Goal: Task Accomplishment & Management: Use online tool/utility

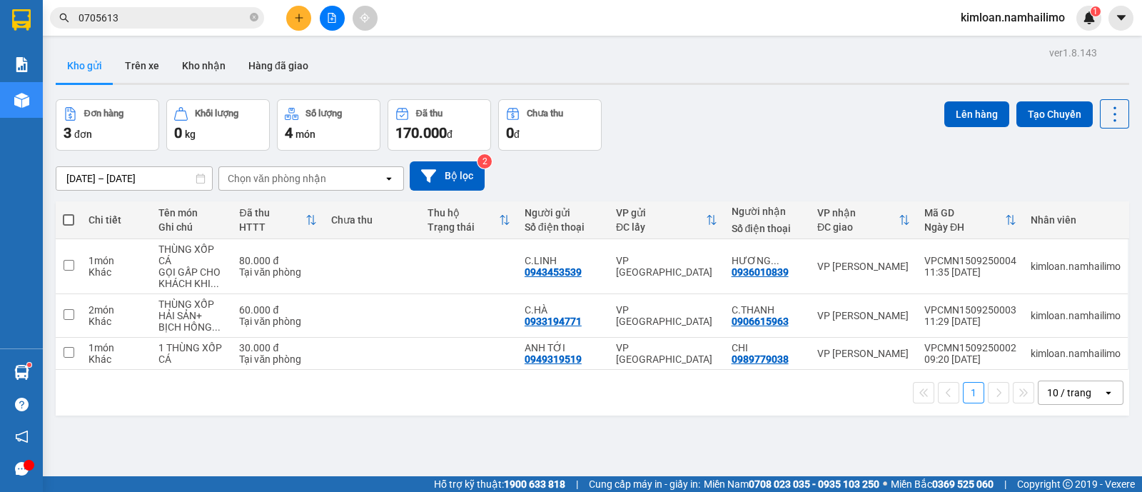
click at [301, 16] on icon "plus" at bounding box center [299, 18] width 10 height 10
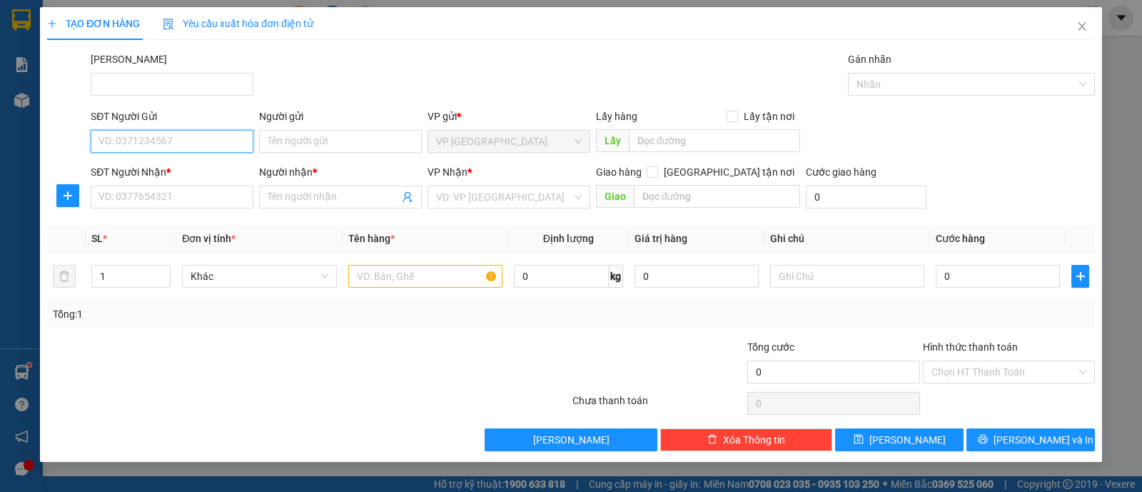
click at [229, 148] on input "SĐT Người Gửi" at bounding box center [172, 141] width 163 height 23
click at [222, 162] on div "0358063404 - C.VƯƠNG" at bounding box center [172, 169] width 146 height 16
type input "0358063404"
type input "C.VƯƠNG"
type input "0856783237"
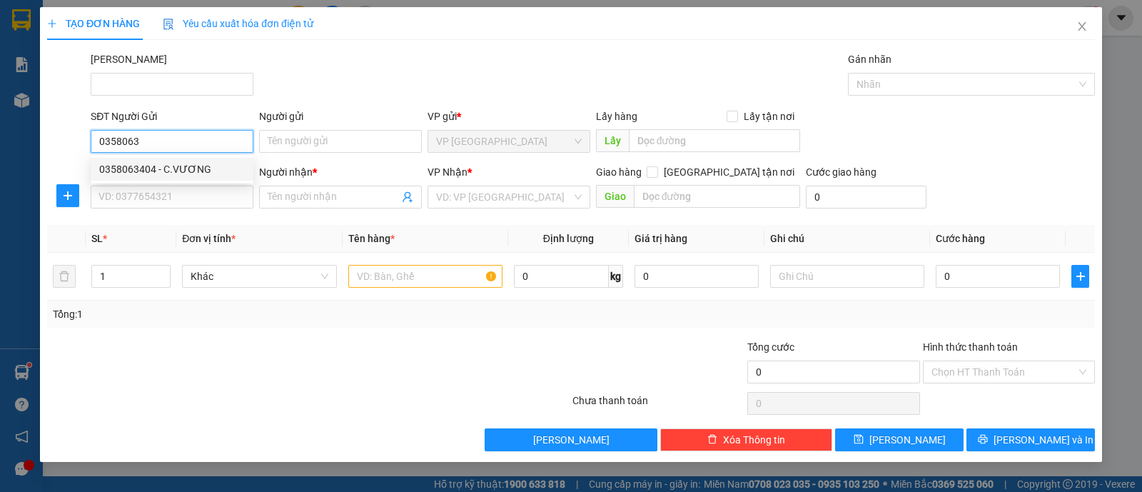
type input "DUY MẠNH"
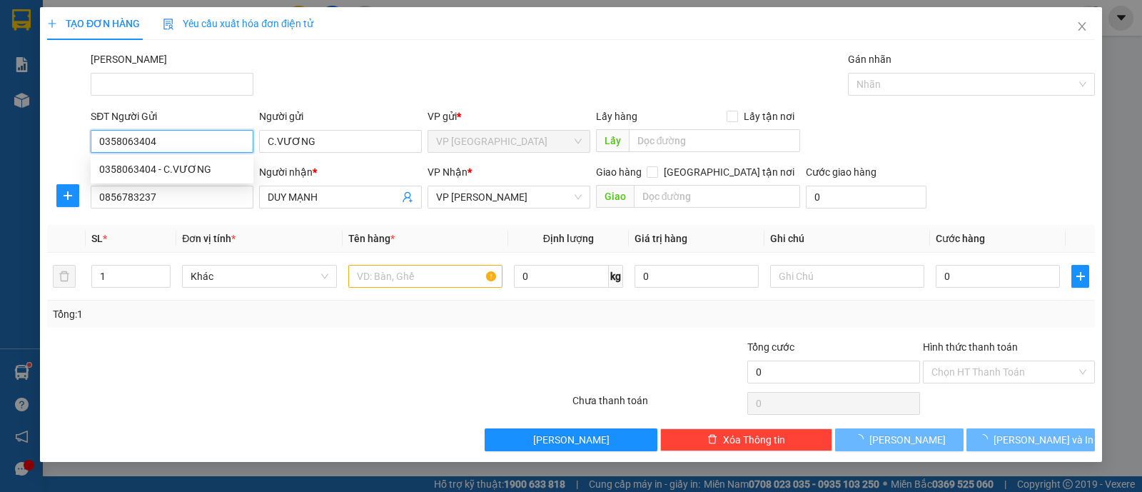
type input "40.000"
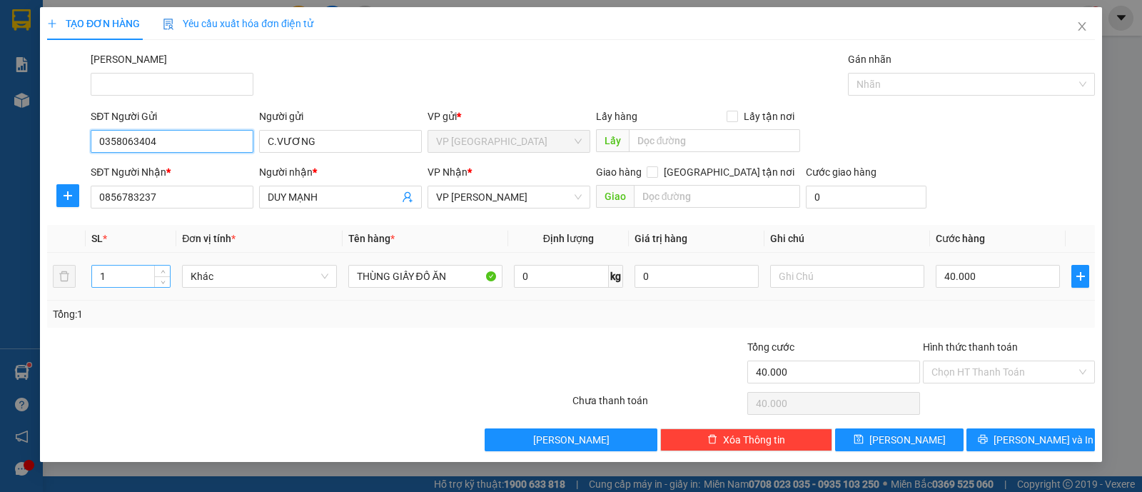
type input "0358063404"
click at [116, 276] on input "1" at bounding box center [131, 276] width 78 height 21
type input "1"
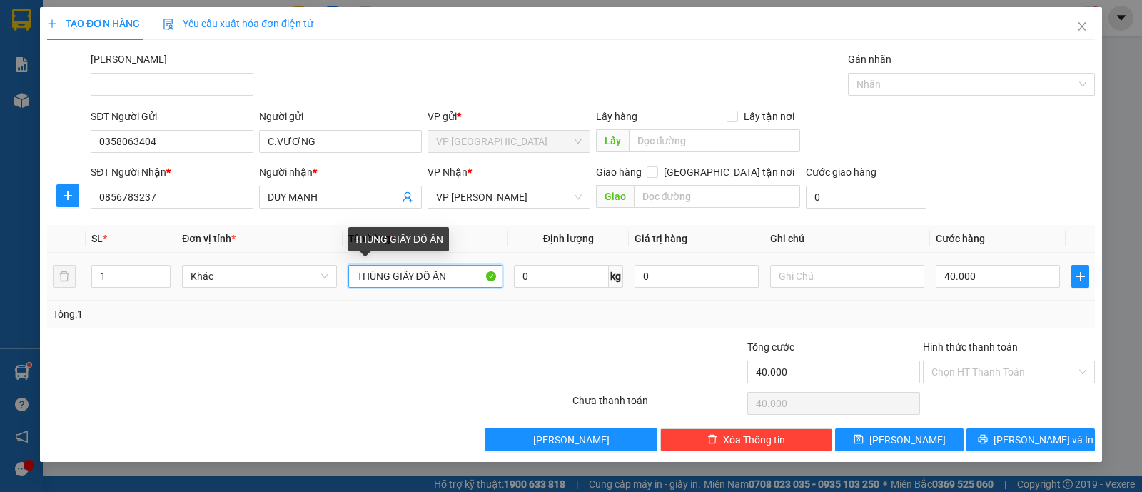
click at [410, 276] on input "THÙNG GIẤY ĐỒ ĂN" at bounding box center [425, 276] width 154 height 23
type input "THÙNG XỐP + THÙNG GIẤY ĐỒ ĂN"
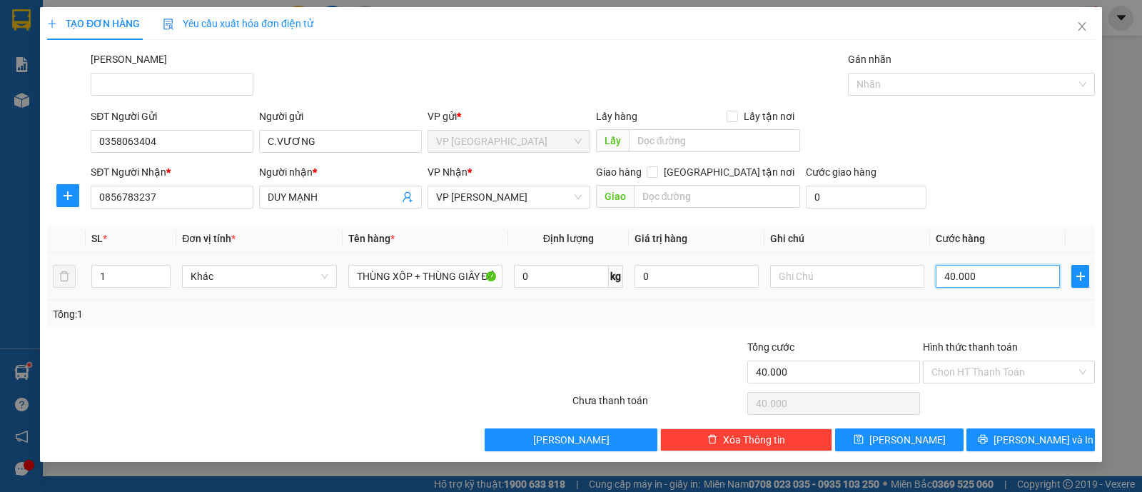
click at [1003, 276] on input "40.000" at bounding box center [998, 276] width 124 height 23
type input "5"
type input "00.005"
type input "50"
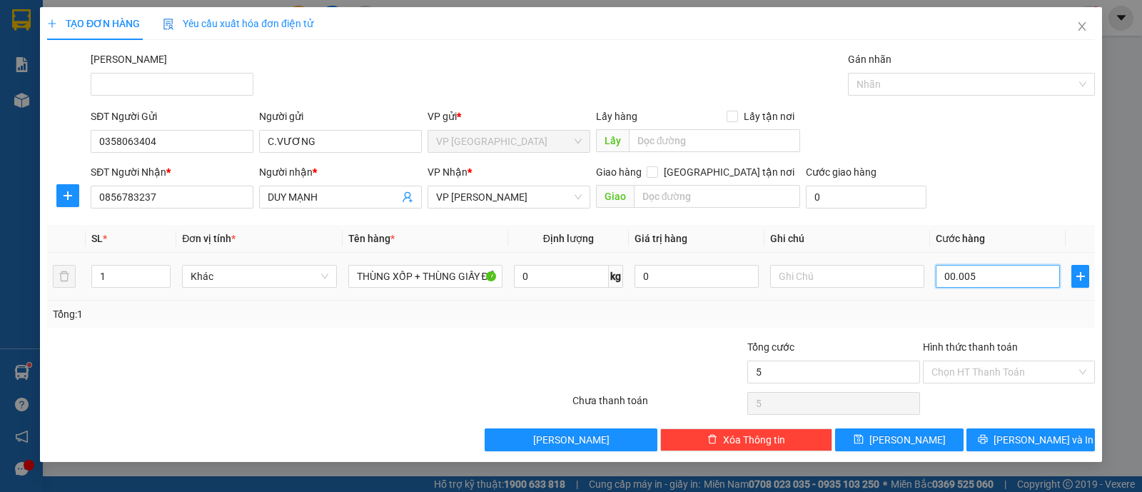
type input "50"
type input "0.000.050"
type input "50.000"
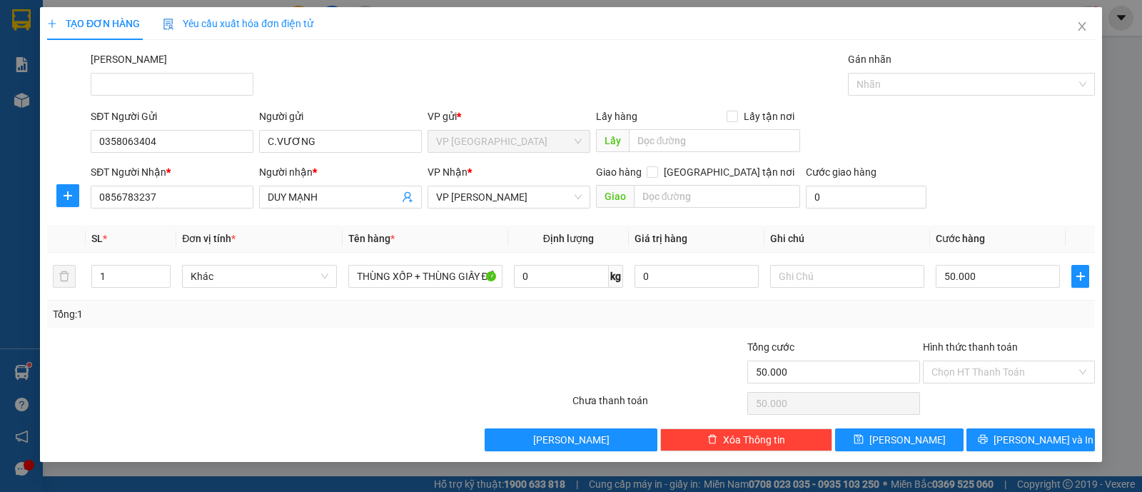
click at [997, 303] on div "Tổng: 1" at bounding box center [571, 314] width 1048 height 27
click at [1008, 361] on input "Hình thức thanh toán" at bounding box center [1004, 371] width 145 height 21
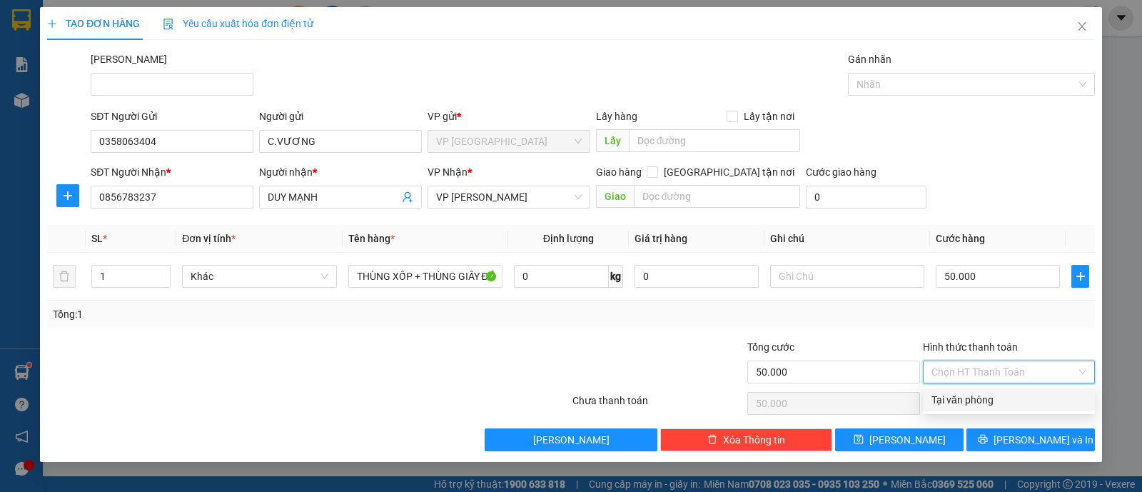
click at [1001, 400] on div "Tại văn phòng" at bounding box center [1009, 400] width 155 height 16
click at [1001, 400] on div "Chọn HT Thanh Toán" at bounding box center [1009, 403] width 175 height 29
type input "0"
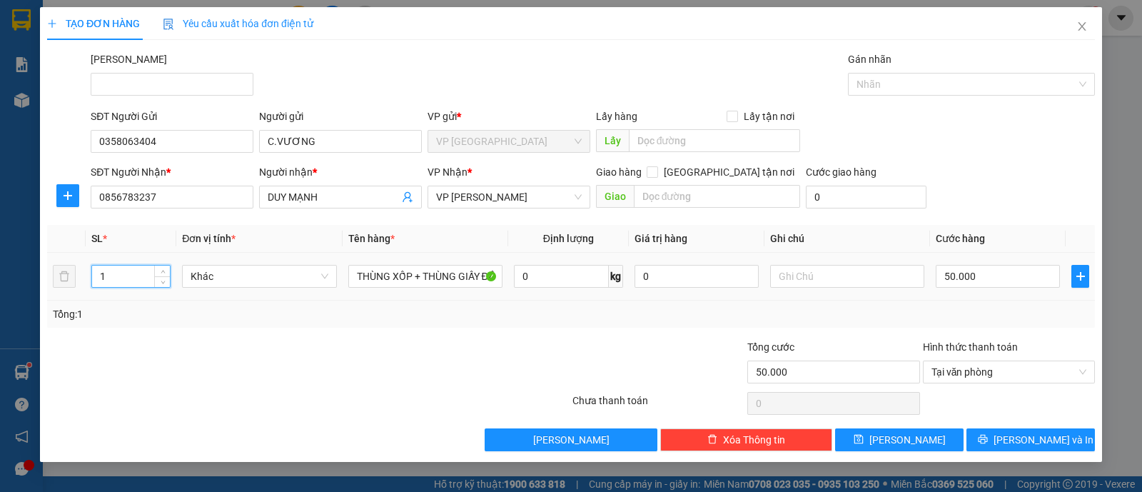
click at [136, 274] on input "1" at bounding box center [131, 276] width 78 height 21
type input "2"
click at [426, 353] on div at bounding box center [483, 364] width 175 height 50
click at [1015, 438] on button "[PERSON_NAME] và In" at bounding box center [1031, 439] width 129 height 23
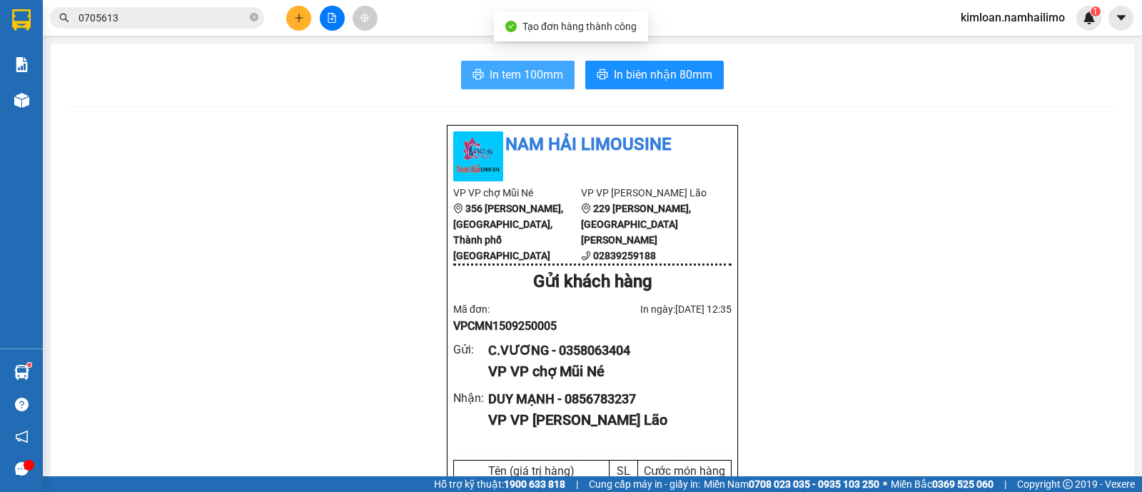
click at [511, 69] on span "In tem 100mm" at bounding box center [527, 75] width 74 height 18
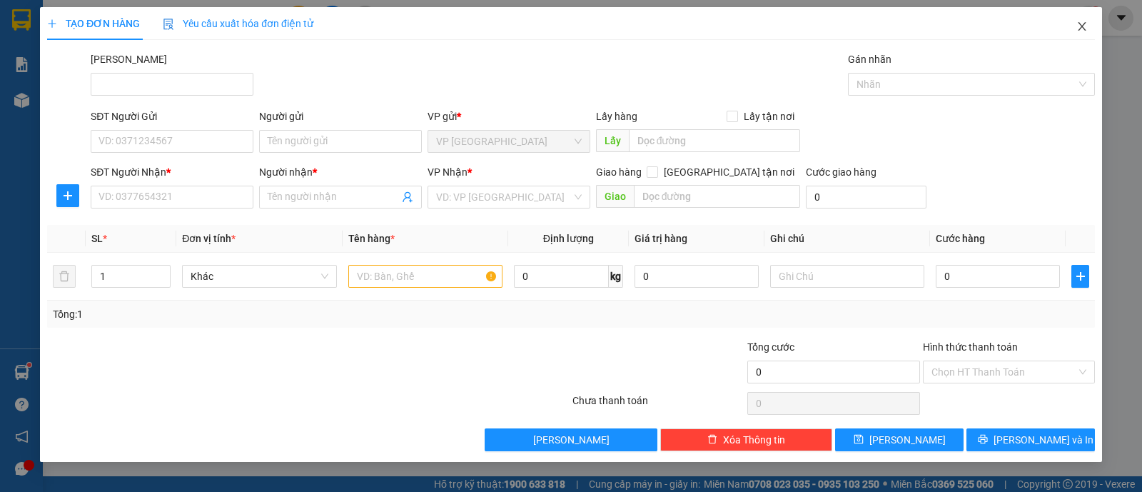
click at [1091, 21] on span "Close" at bounding box center [1083, 27] width 40 height 40
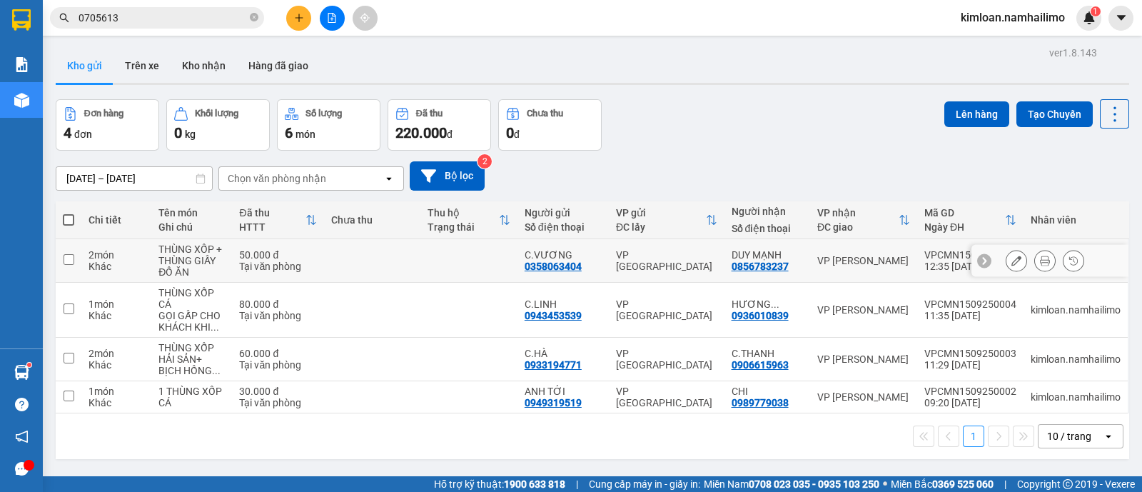
click at [760, 261] on div "0856783237" at bounding box center [760, 266] width 57 height 11
copy div "0856783237"
click at [1043, 259] on div at bounding box center [1045, 260] width 79 height 21
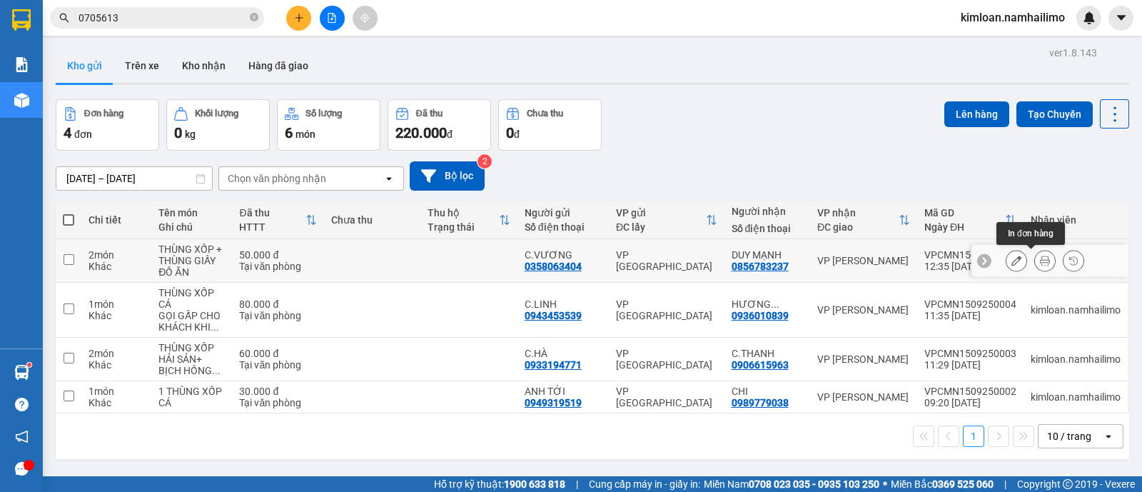
click at [1040, 264] on icon at bounding box center [1045, 261] width 10 height 10
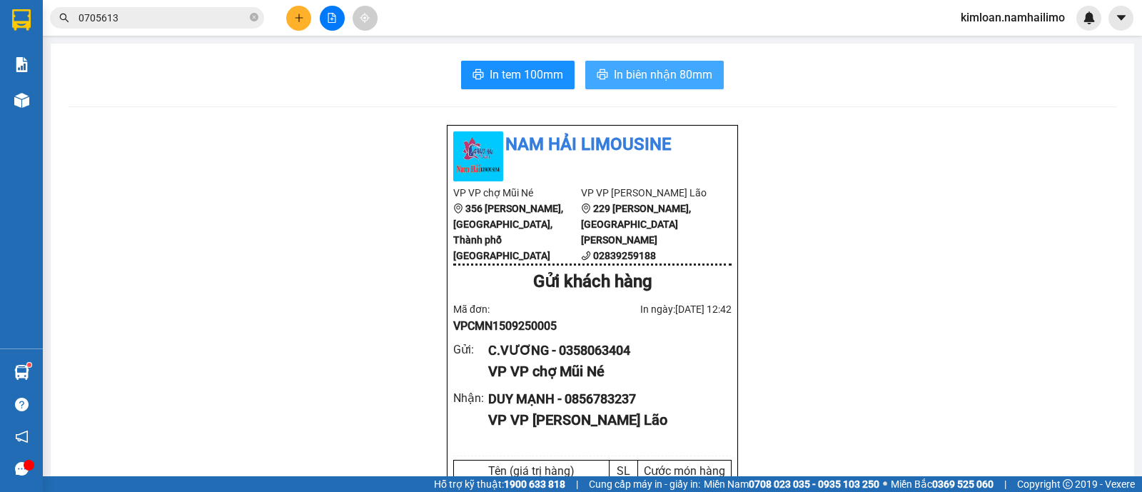
click at [636, 73] on span "In biên nhận 80mm" at bounding box center [663, 75] width 99 height 18
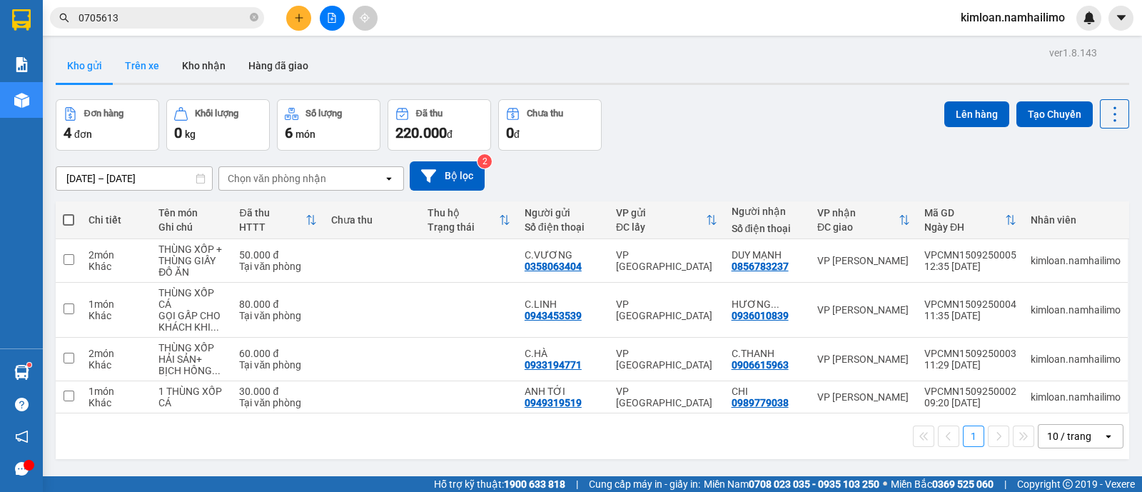
click at [149, 60] on button "Trên xe" at bounding box center [142, 66] width 57 height 34
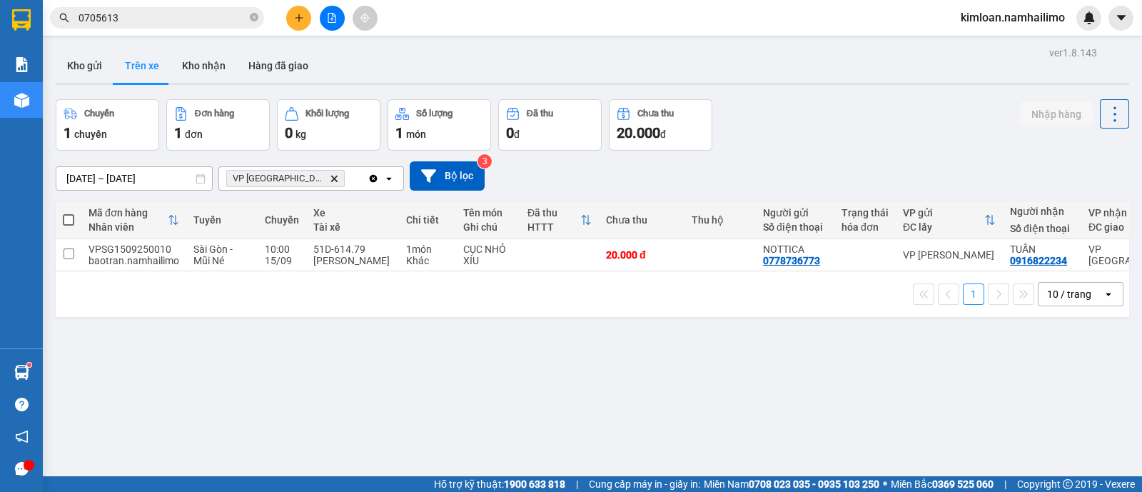
scroll to position [0, 121]
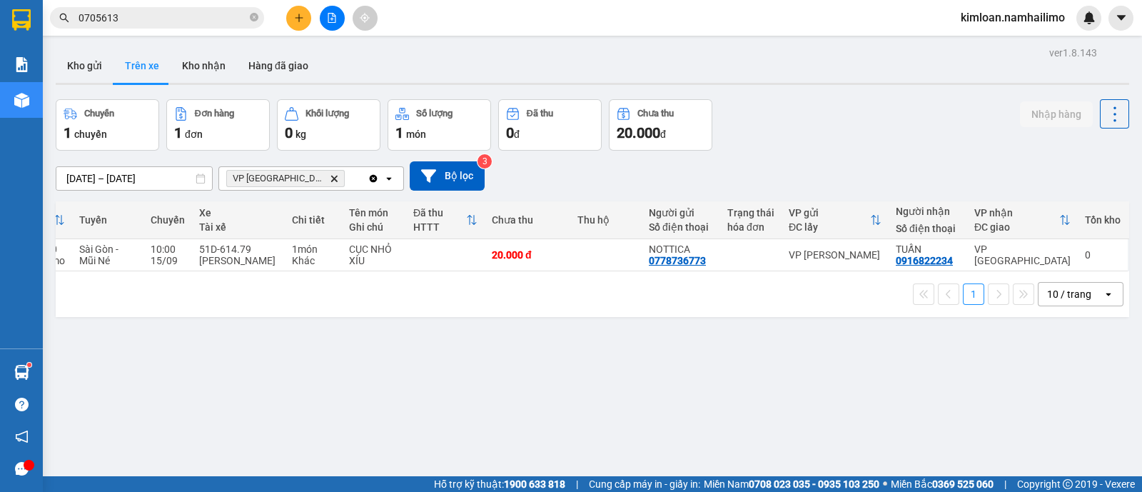
click at [623, 288] on div "1 10 / trang open" at bounding box center [593, 294] width 1074 height 46
click at [186, 56] on button "Kho nhận" at bounding box center [204, 66] width 66 height 34
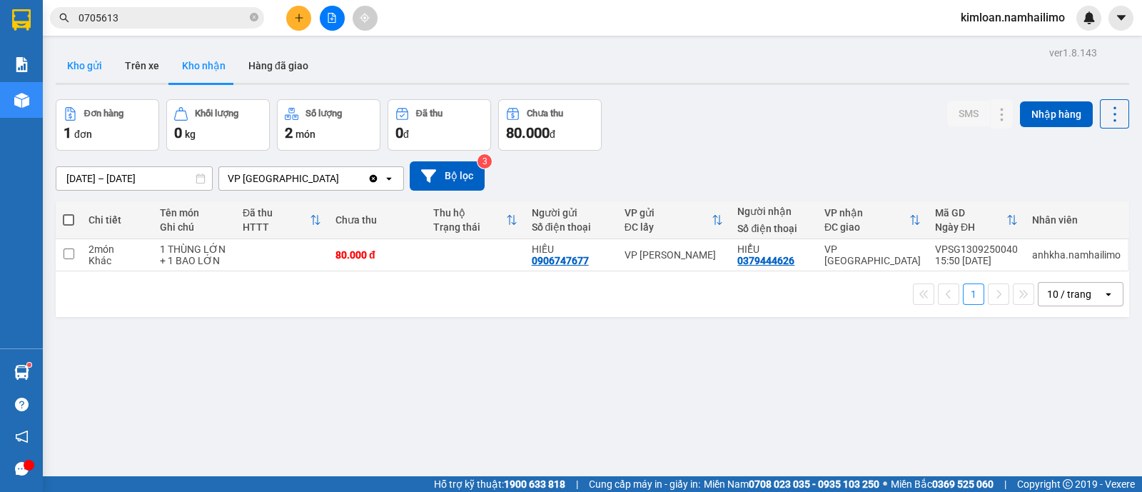
click at [94, 69] on button "Kho gửi" at bounding box center [85, 66] width 58 height 34
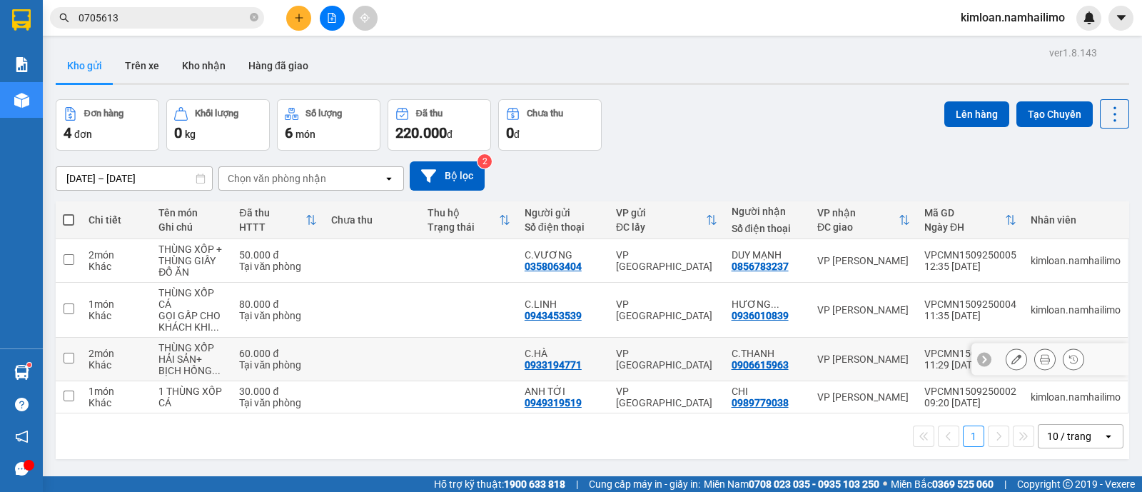
click at [72, 357] on input "checkbox" at bounding box center [69, 358] width 11 height 11
checkbox input "true"
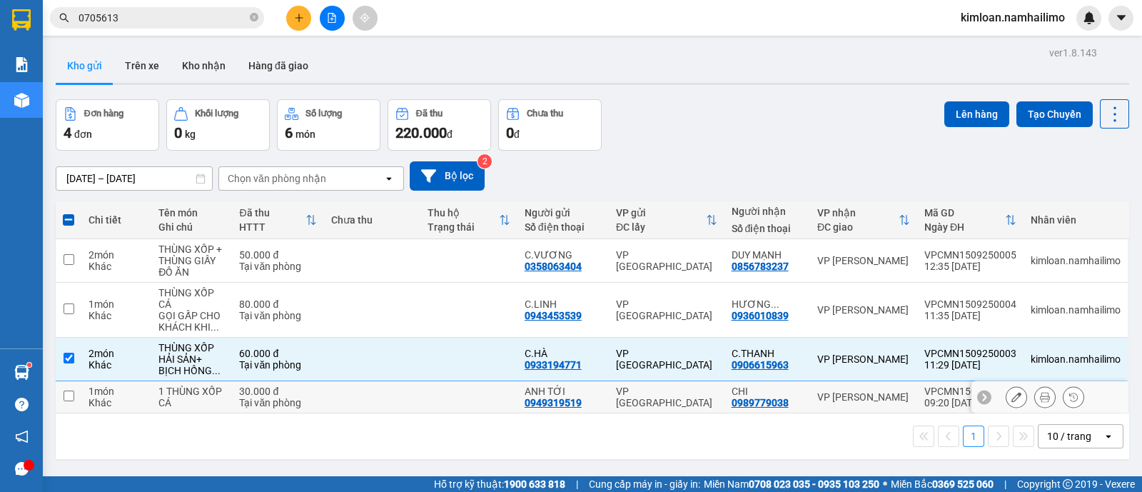
click at [68, 391] on input "checkbox" at bounding box center [69, 396] width 11 height 11
checkbox input "true"
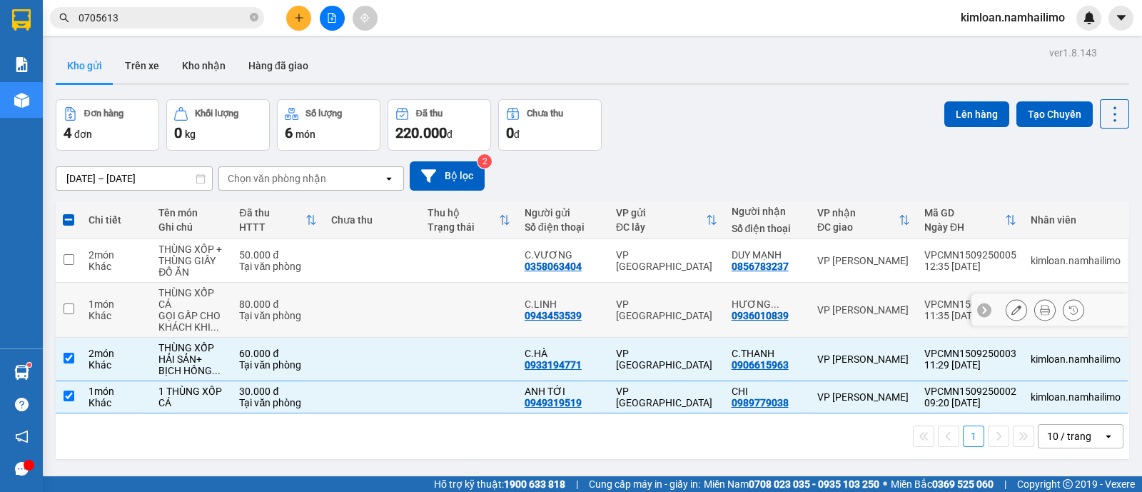
click at [64, 307] on input "checkbox" at bounding box center [69, 308] width 11 height 11
checkbox input "true"
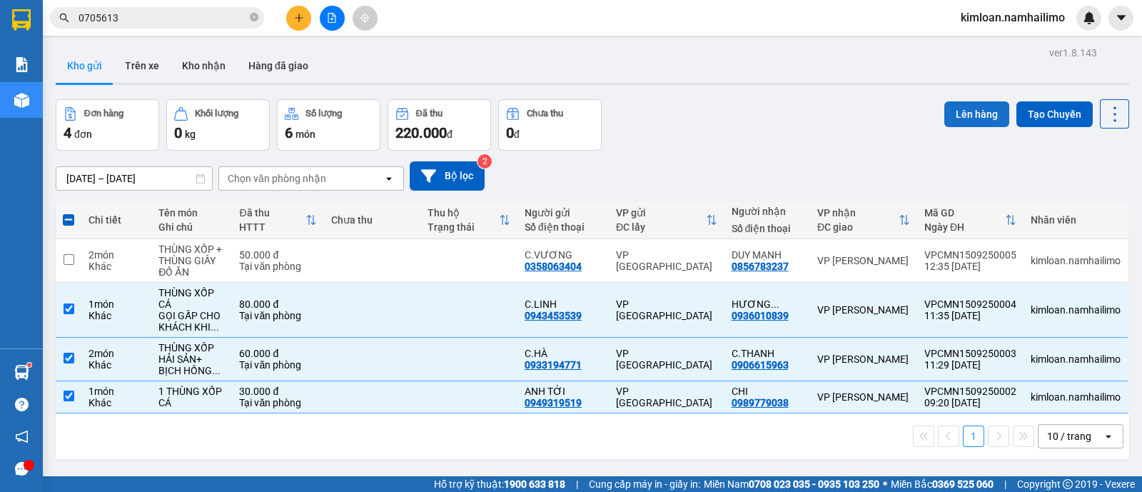
click at [957, 123] on button "Lên hàng" at bounding box center [977, 114] width 65 height 26
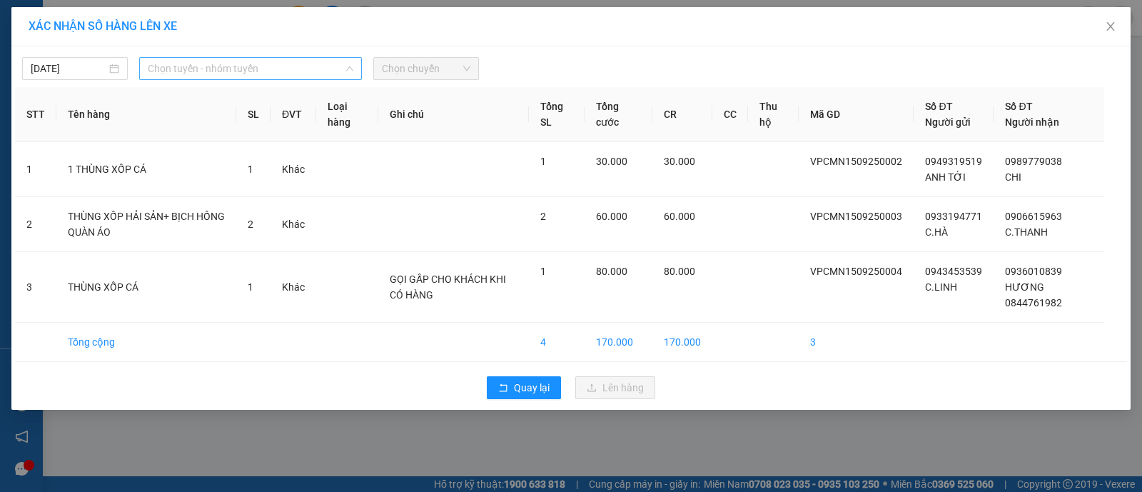
click at [291, 66] on span "Chọn tuyến - nhóm tuyến" at bounding box center [251, 68] width 206 height 21
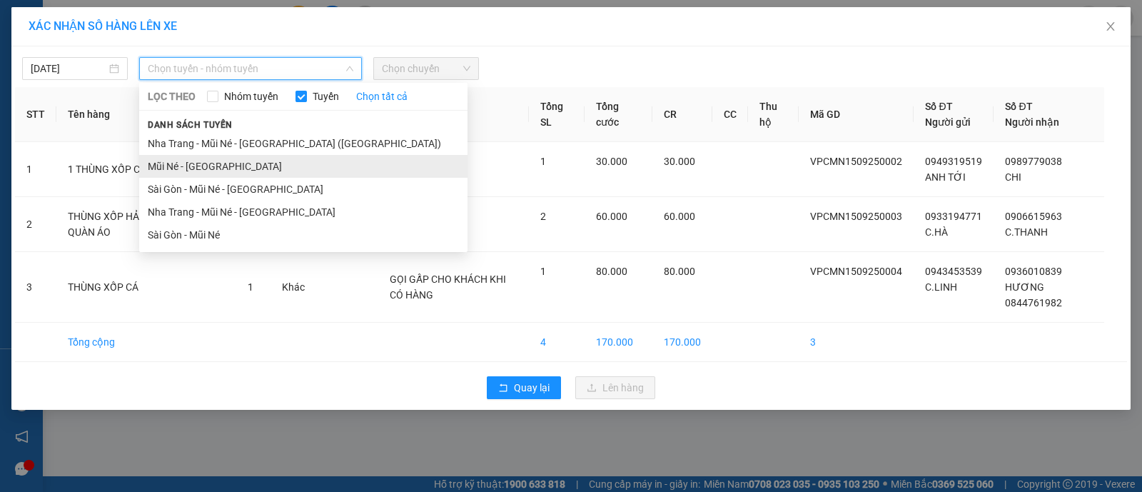
click at [195, 161] on li "Mũi Né - [GEOGRAPHIC_DATA]" at bounding box center [303, 166] width 328 height 23
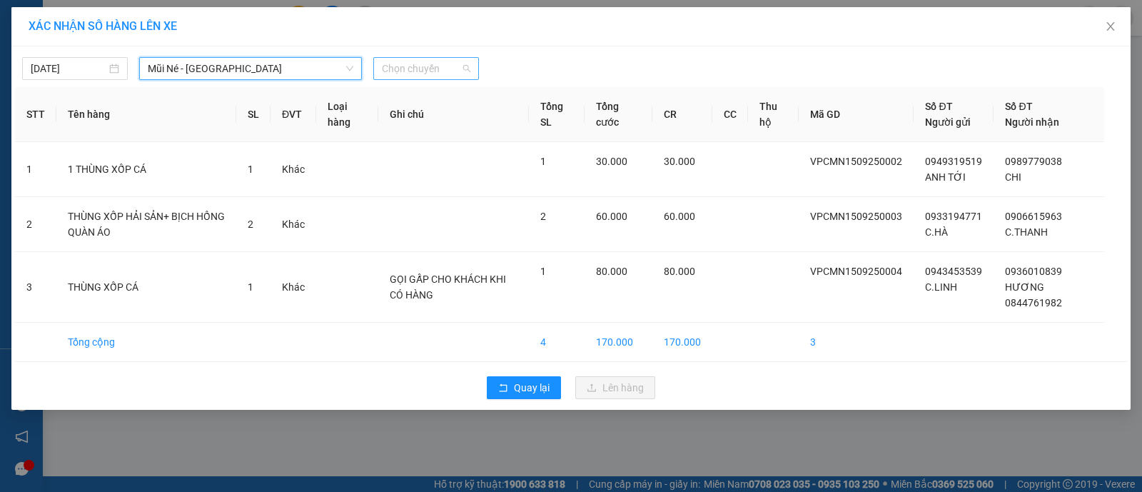
click at [419, 65] on span "Chọn chuyến" at bounding box center [426, 68] width 89 height 21
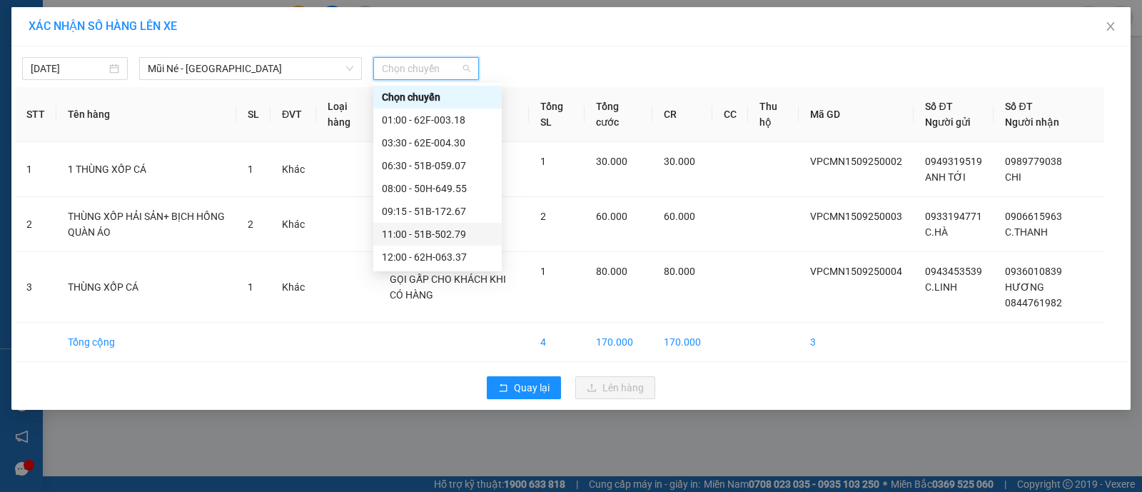
click at [425, 230] on div "11:00 - 51B-502.79" at bounding box center [437, 234] width 111 height 16
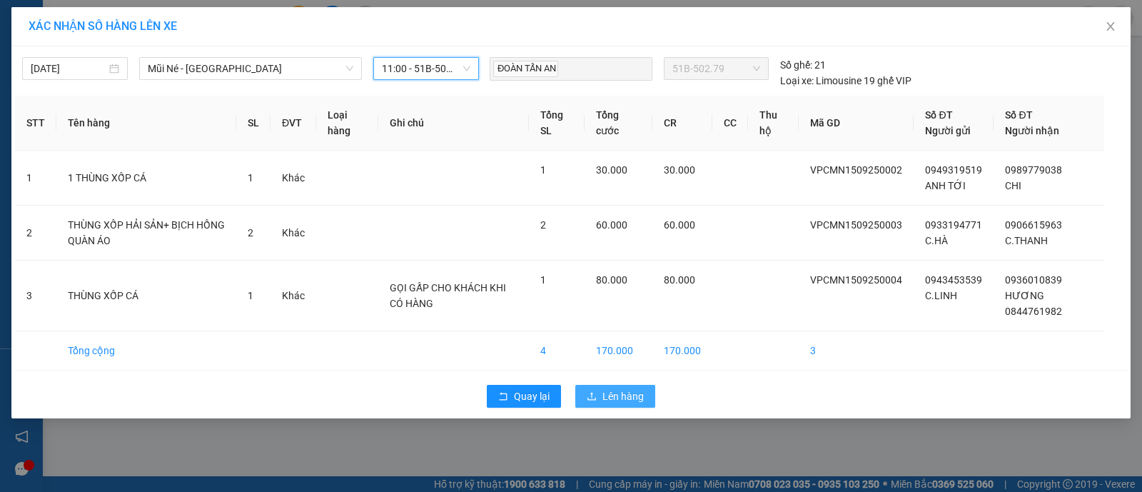
click at [615, 402] on span "Lên hàng" at bounding box center [623, 396] width 41 height 16
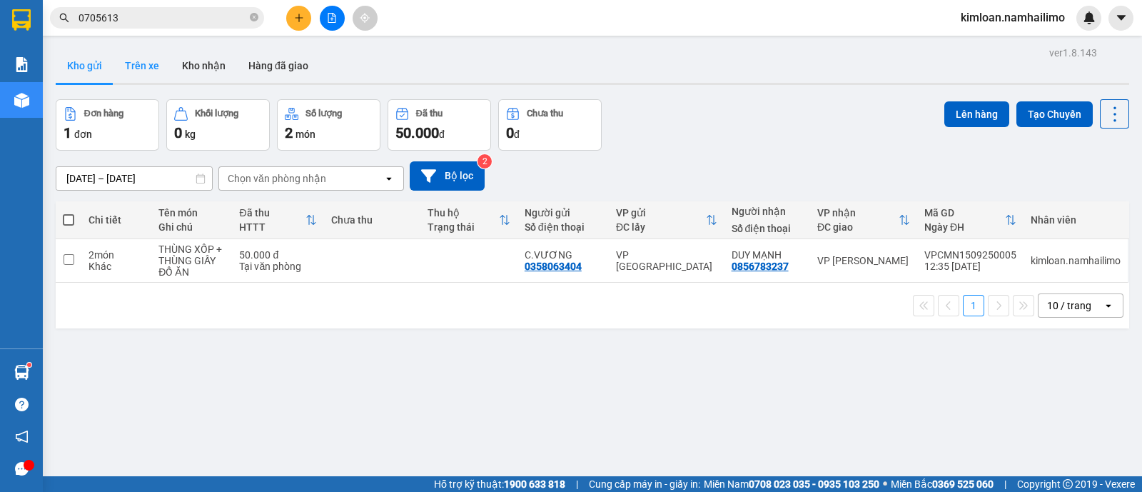
click at [144, 69] on button "Trên xe" at bounding box center [142, 66] width 57 height 34
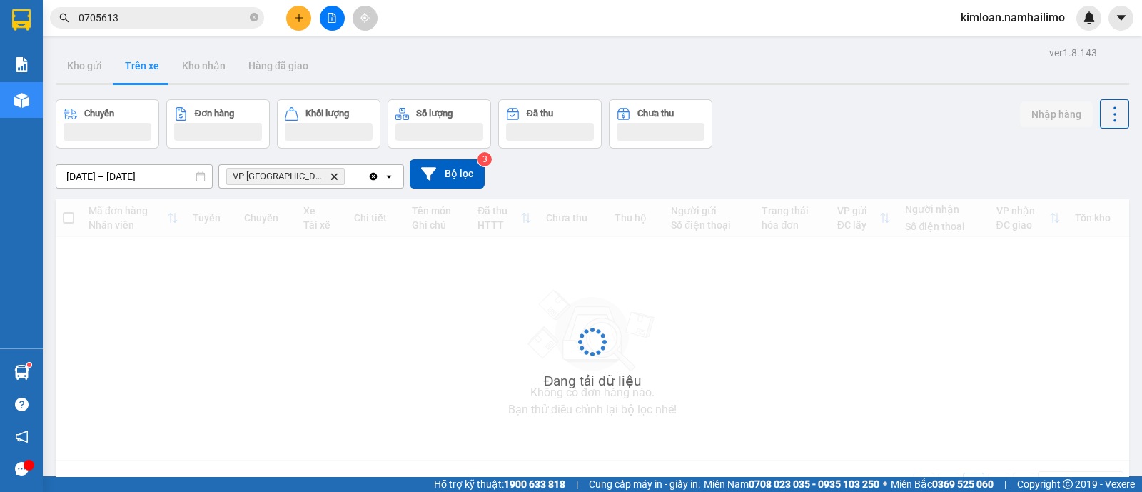
click at [325, 179] on div "VP chợ Mũi Né Delete" at bounding box center [293, 176] width 149 height 23
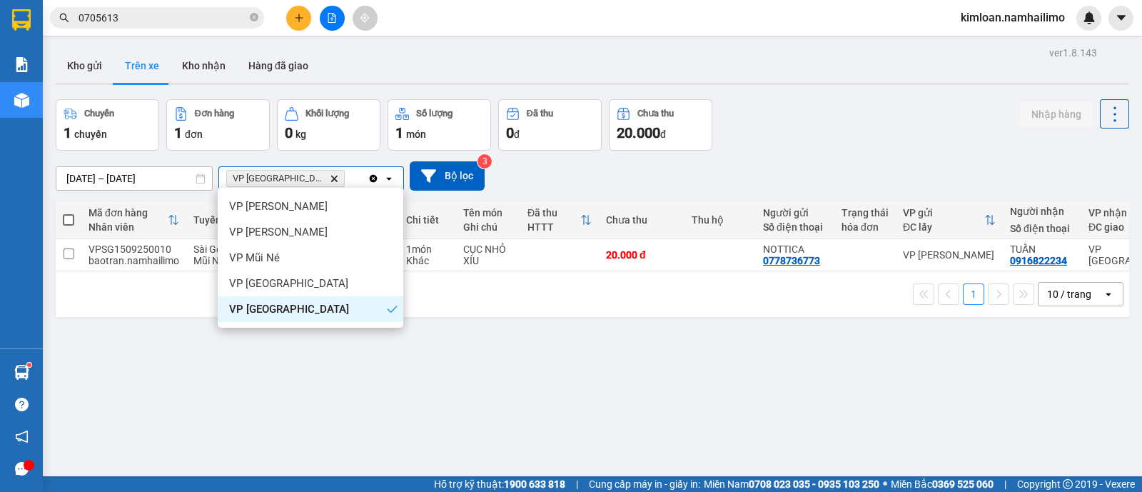
click at [330, 180] on icon "Delete" at bounding box center [334, 178] width 9 height 9
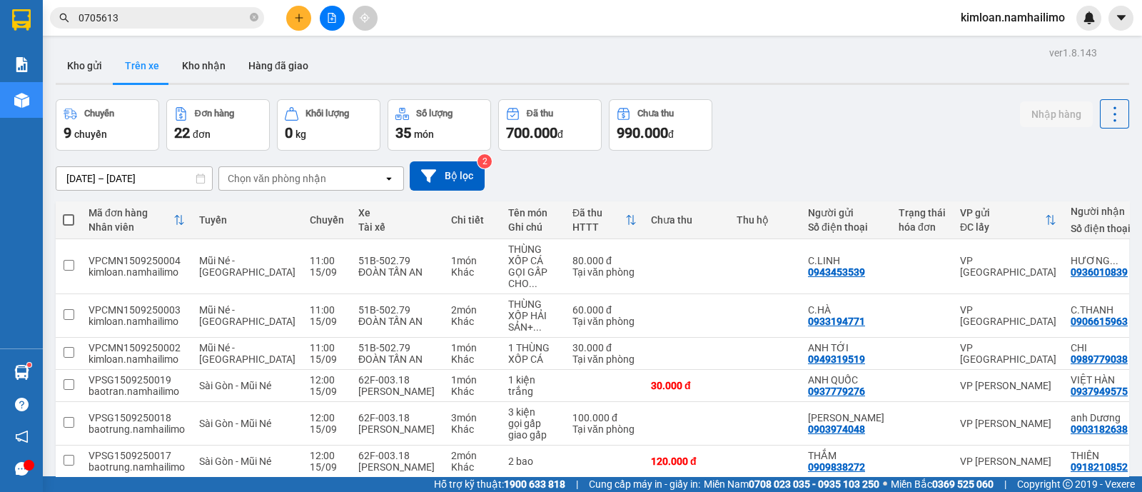
click at [131, 59] on button "Trên xe" at bounding box center [142, 66] width 57 height 34
click at [203, 59] on button "Kho nhận" at bounding box center [204, 66] width 66 height 34
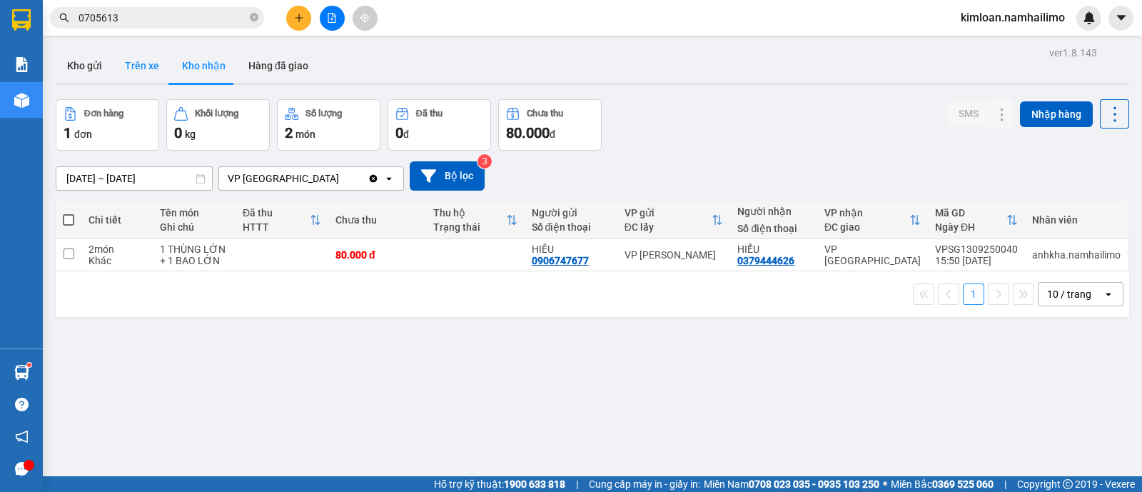
click at [139, 76] on button "Trên xe" at bounding box center [142, 66] width 57 height 34
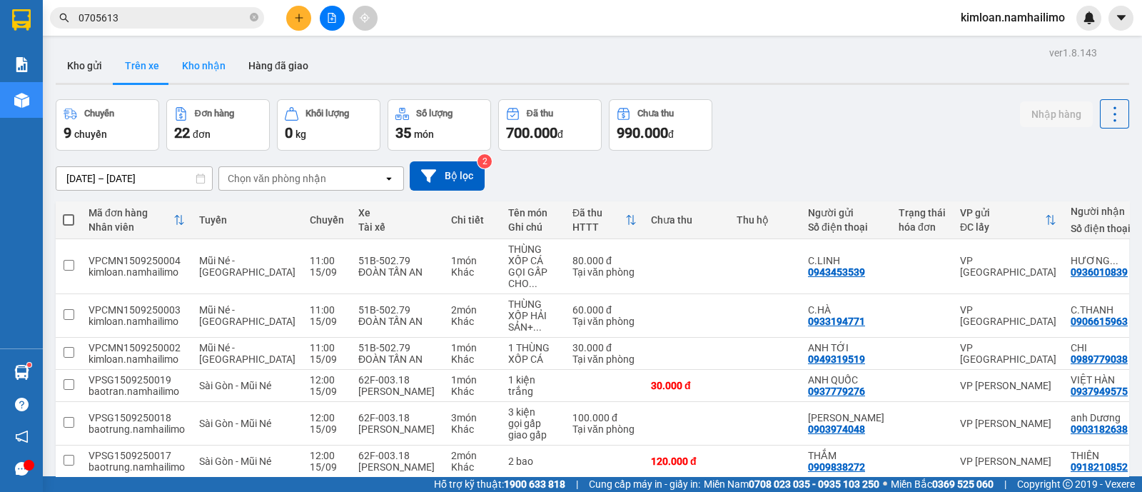
click at [220, 69] on button "Kho nhận" at bounding box center [204, 66] width 66 height 34
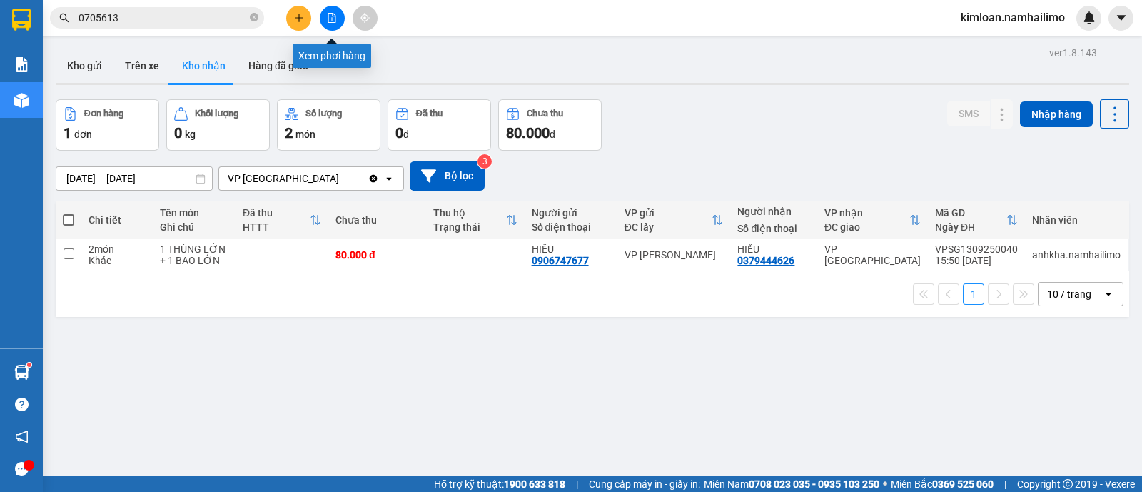
click at [328, 12] on button at bounding box center [332, 18] width 25 height 25
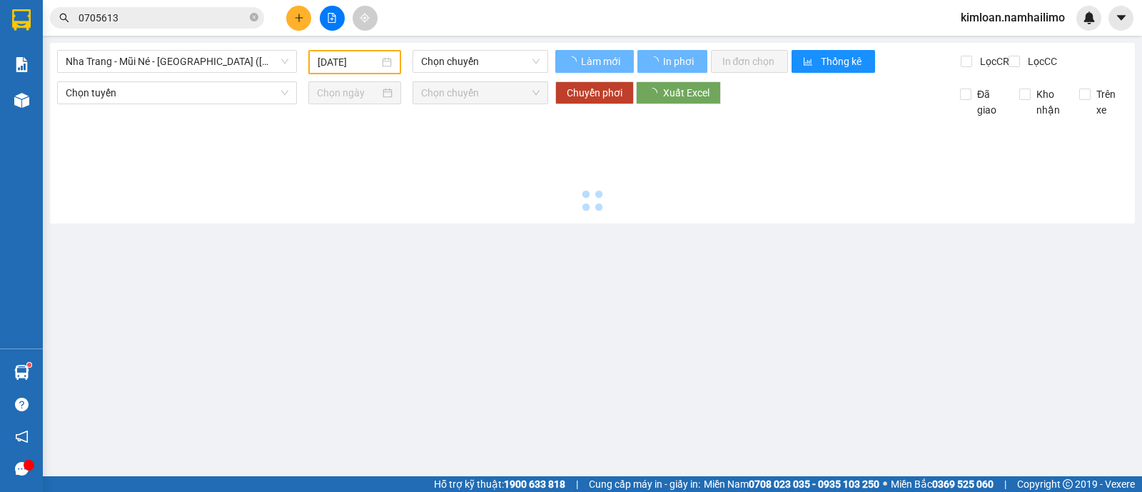
type input "[DATE]"
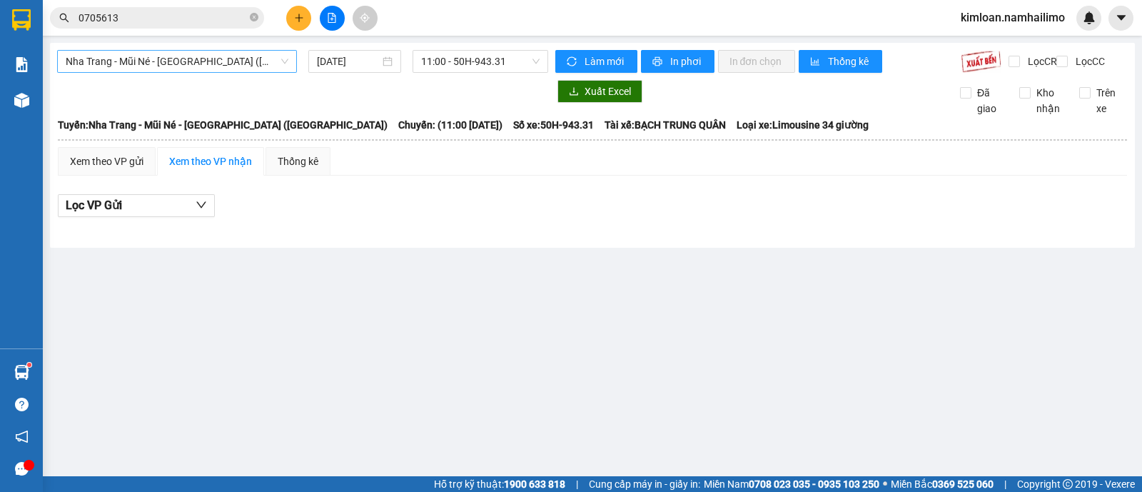
click at [205, 56] on span "Nha Trang - Mũi Né - [GEOGRAPHIC_DATA] ([GEOGRAPHIC_DATA])" at bounding box center [177, 61] width 223 height 21
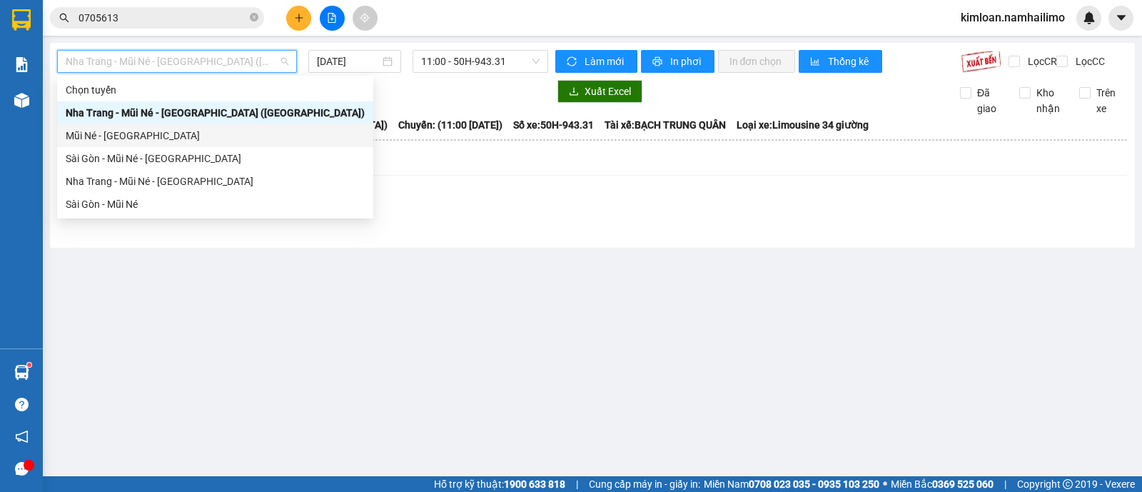
click at [156, 128] on div "Mũi Né - [GEOGRAPHIC_DATA]" at bounding box center [215, 136] width 299 height 16
type input "[DATE]"
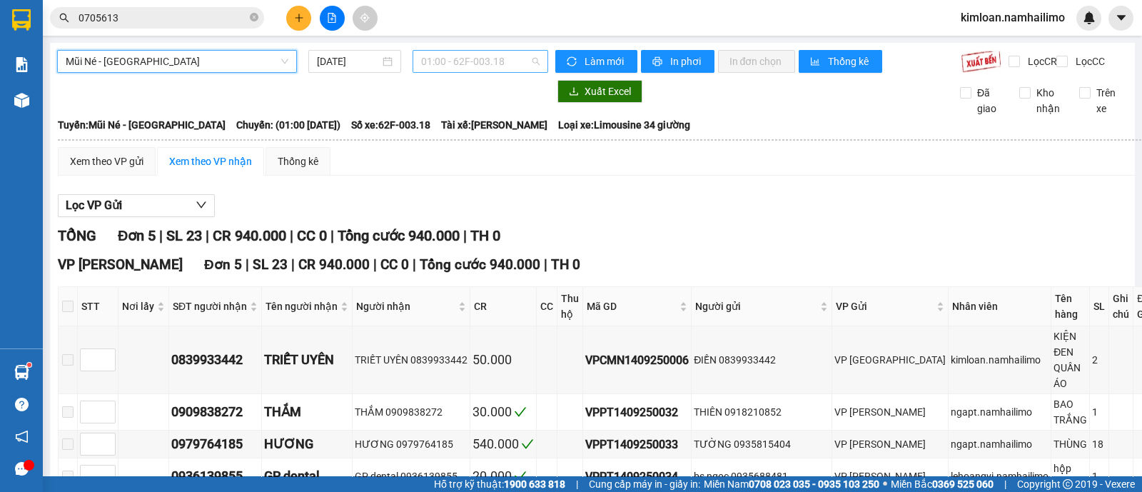
click at [439, 51] on span "01:00 - 62F-003.18" at bounding box center [480, 61] width 118 height 21
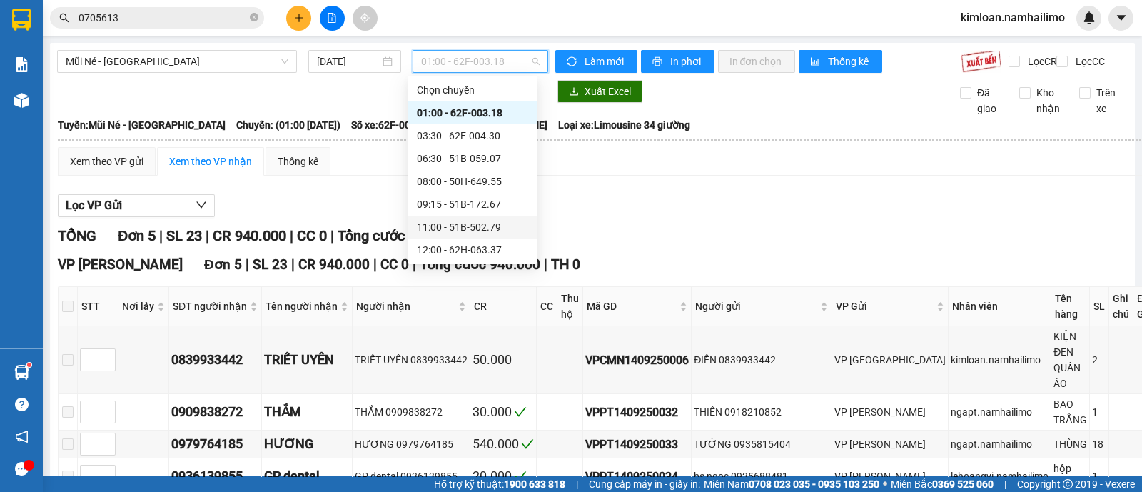
click at [437, 229] on div "11:00 - 51B-502.79" at bounding box center [472, 227] width 111 height 16
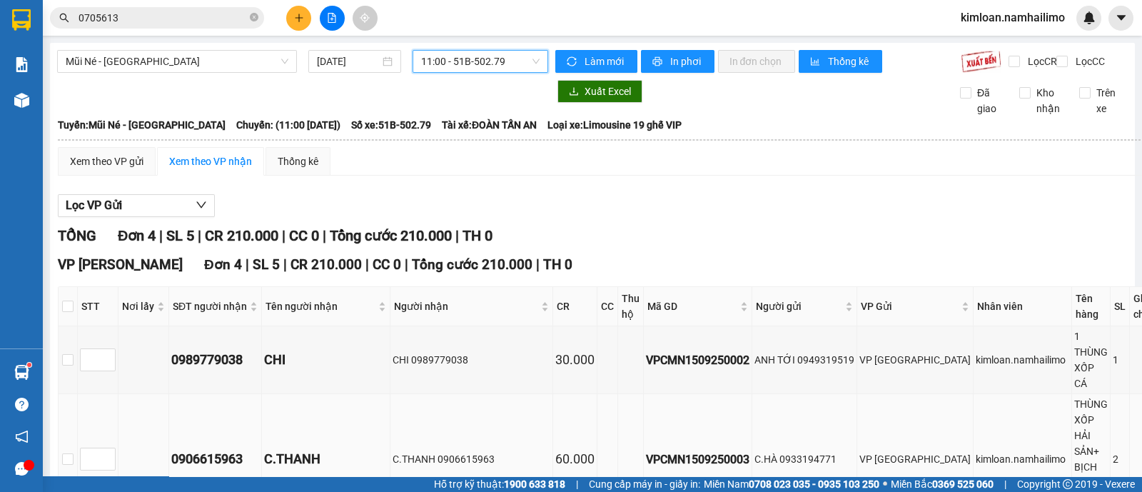
scroll to position [89, 0]
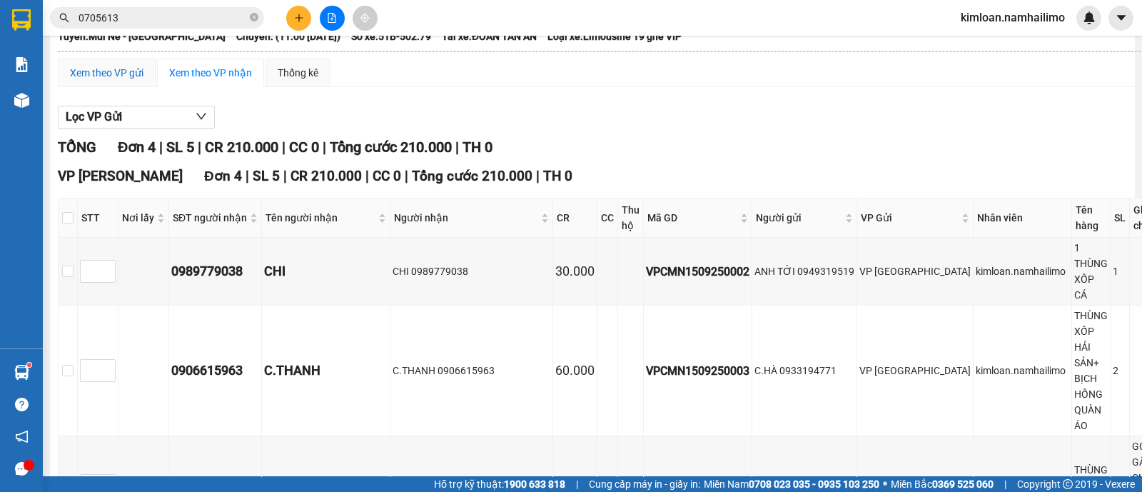
click at [140, 80] on div "Xem theo VP gửi" at bounding box center [107, 73] width 74 height 16
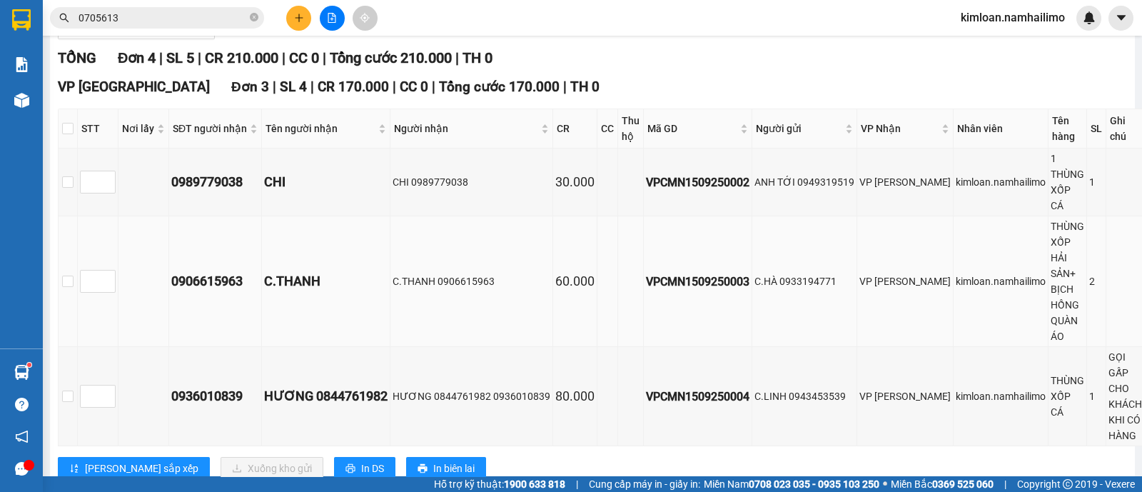
scroll to position [268, 0]
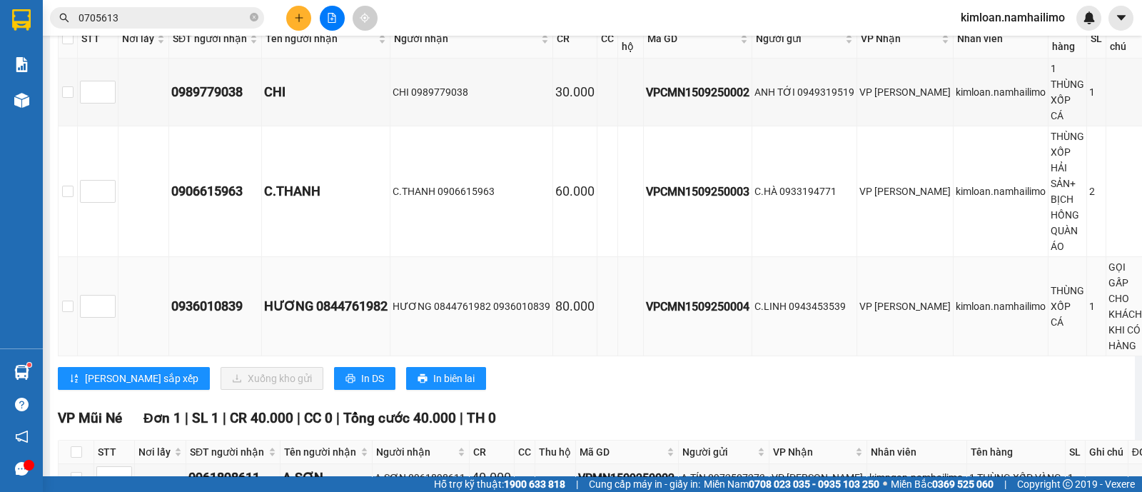
click at [78, 319] on td at bounding box center [98, 306] width 41 height 99
click at [67, 312] on input "checkbox" at bounding box center [67, 306] width 11 height 11
checkbox input "true"
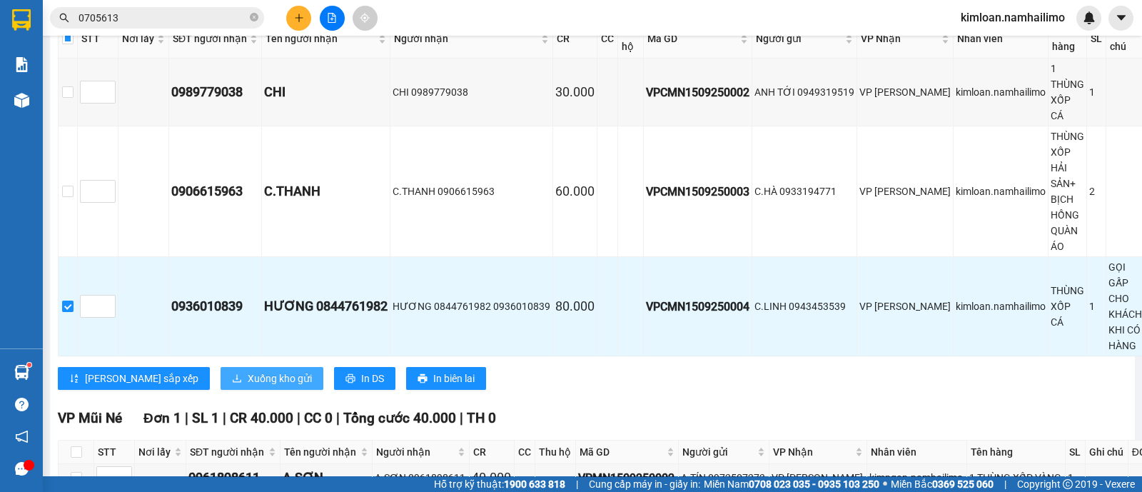
click at [248, 386] on span "Xuống kho gửi" at bounding box center [280, 379] width 64 height 16
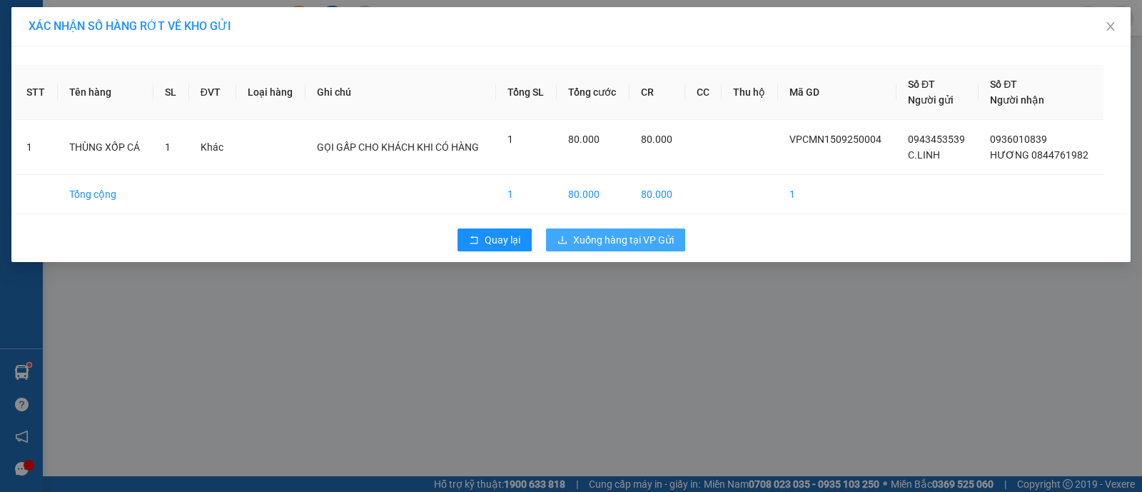
click at [568, 237] on button "Xuống hàng tại VP Gửi" at bounding box center [615, 239] width 139 height 23
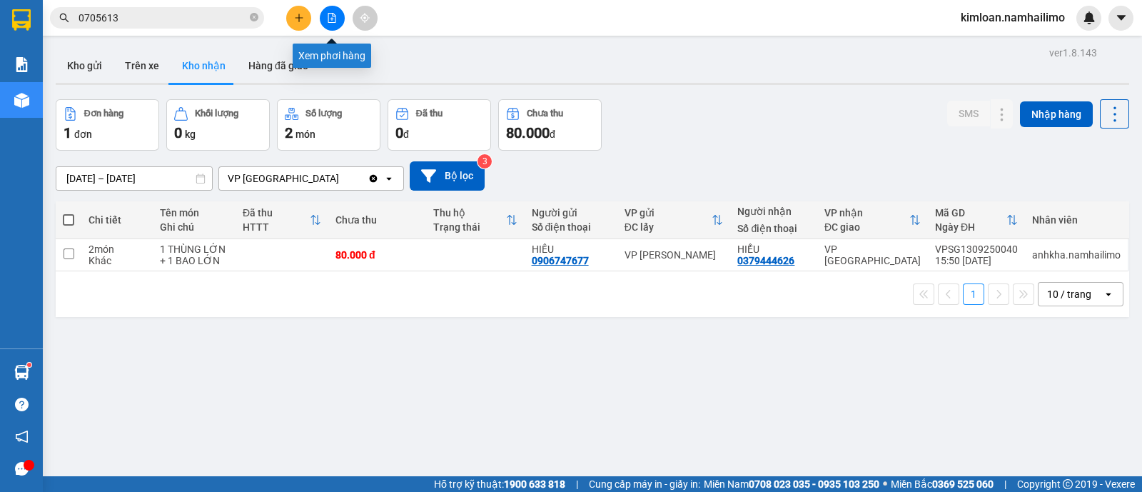
click at [333, 11] on button at bounding box center [332, 18] width 25 height 25
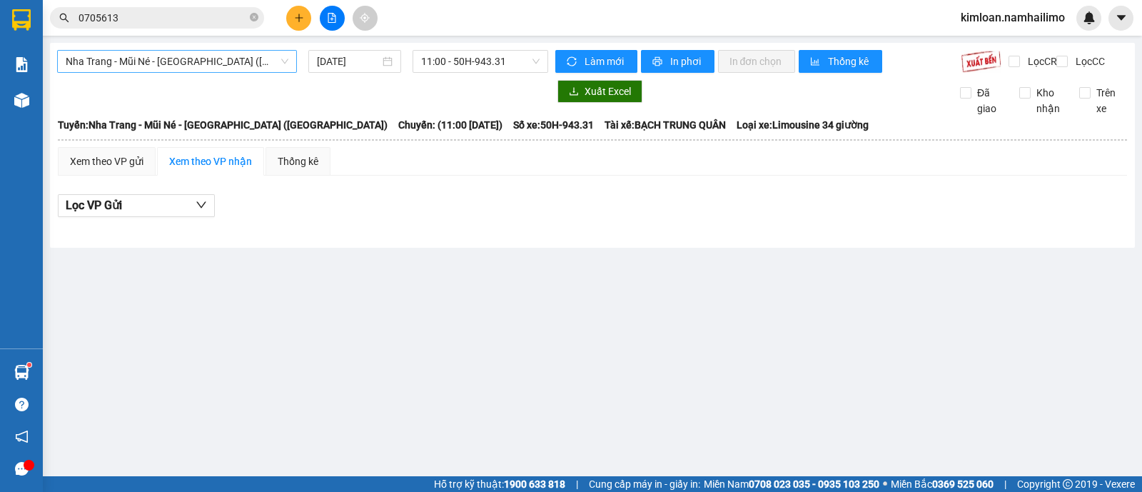
click at [193, 55] on span "Nha Trang - Mũi Né - [GEOGRAPHIC_DATA] ([GEOGRAPHIC_DATA])" at bounding box center [177, 61] width 223 height 21
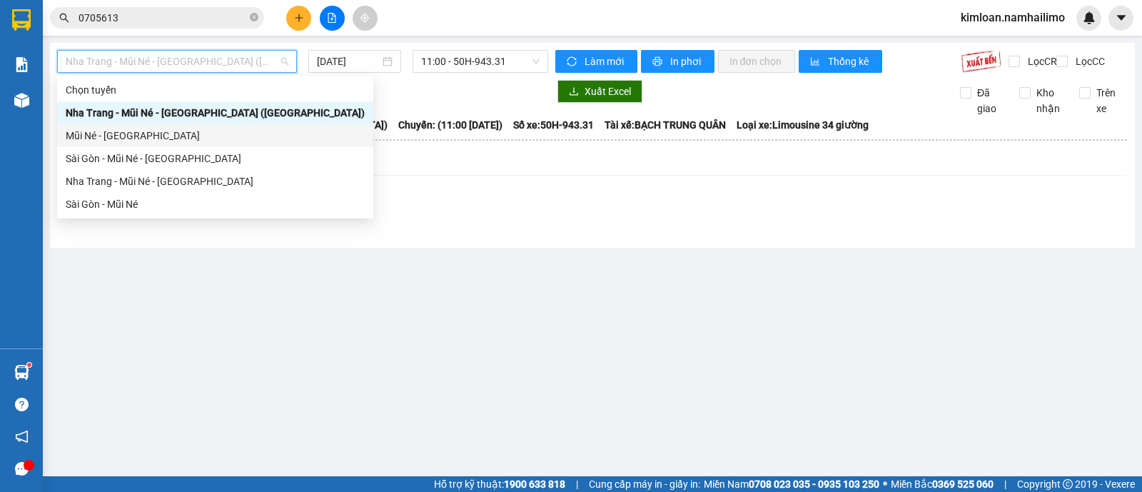
click at [149, 133] on div "Mũi Né - [GEOGRAPHIC_DATA]" at bounding box center [215, 136] width 299 height 16
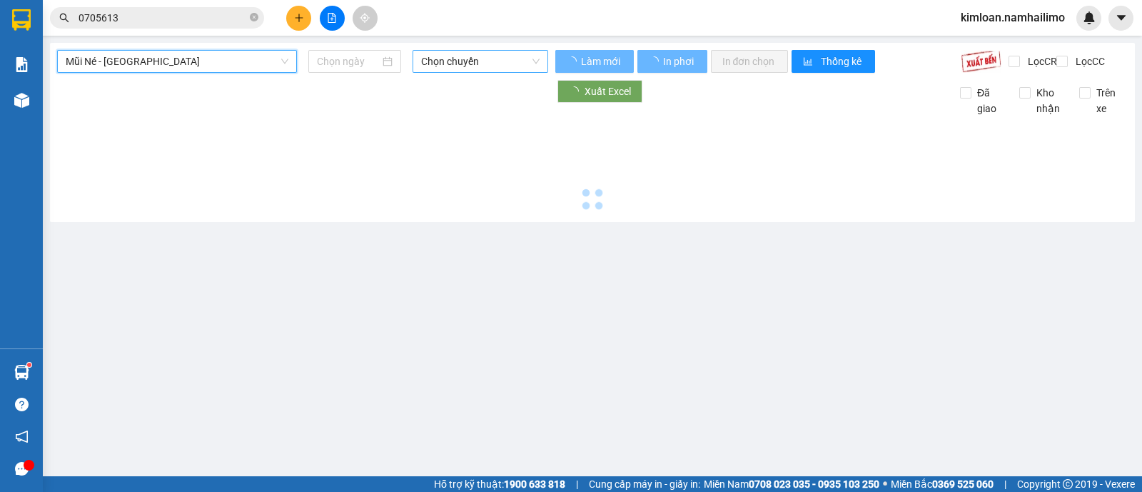
type input "[DATE]"
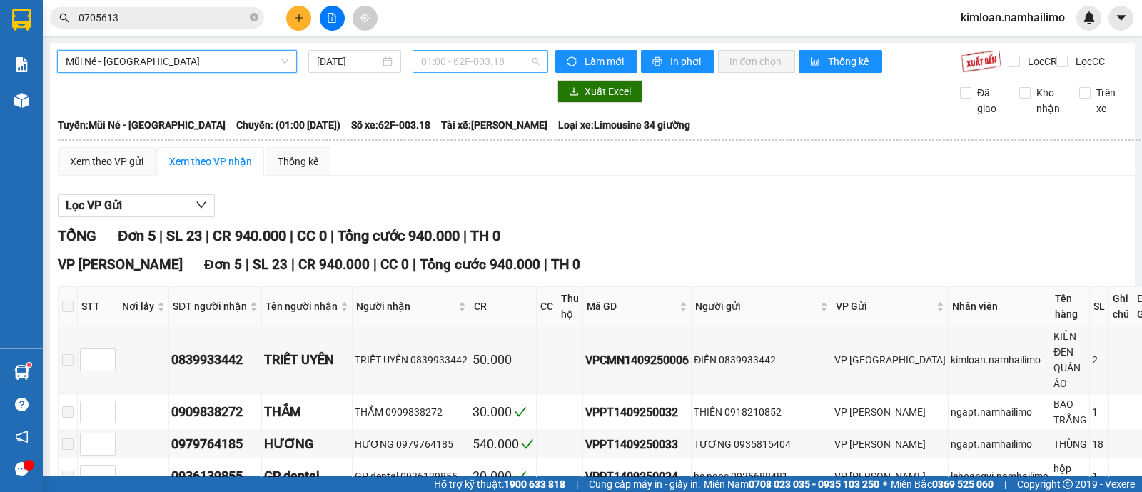
click at [468, 57] on span "01:00 - 62F-003.18" at bounding box center [480, 61] width 118 height 21
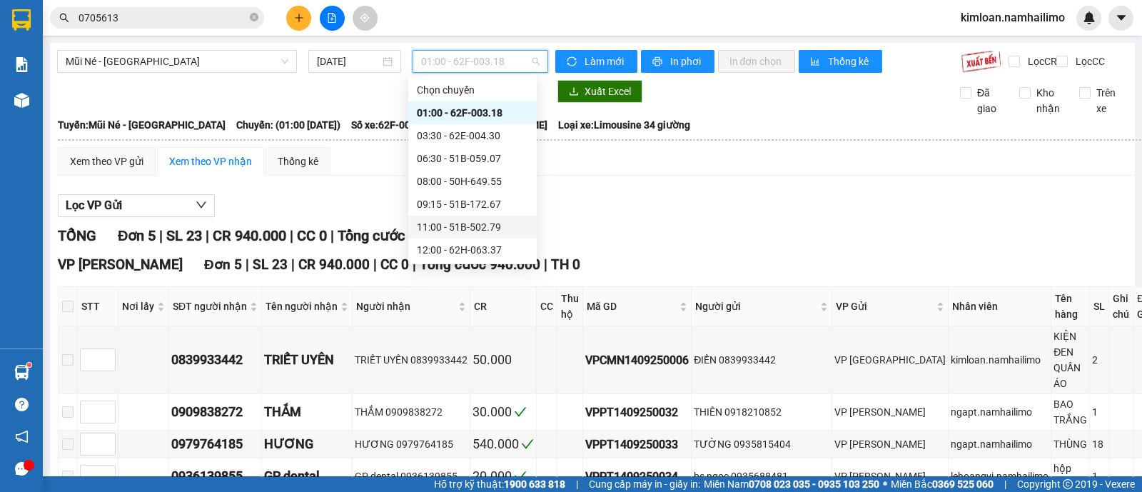
click at [441, 216] on div "11:00 - 51B-502.79" at bounding box center [472, 227] width 129 height 23
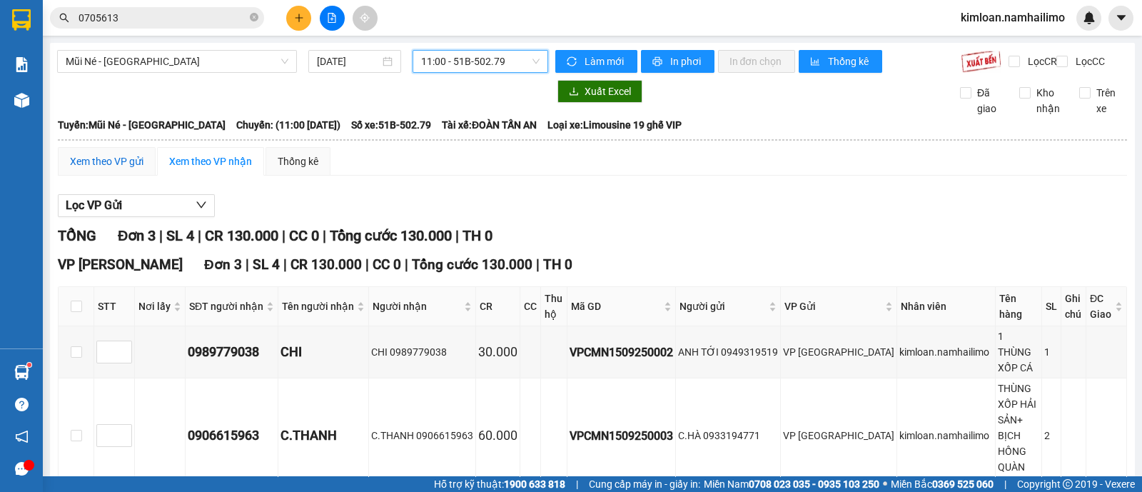
click at [90, 167] on div "Xem theo VP gửi" at bounding box center [107, 162] width 74 height 16
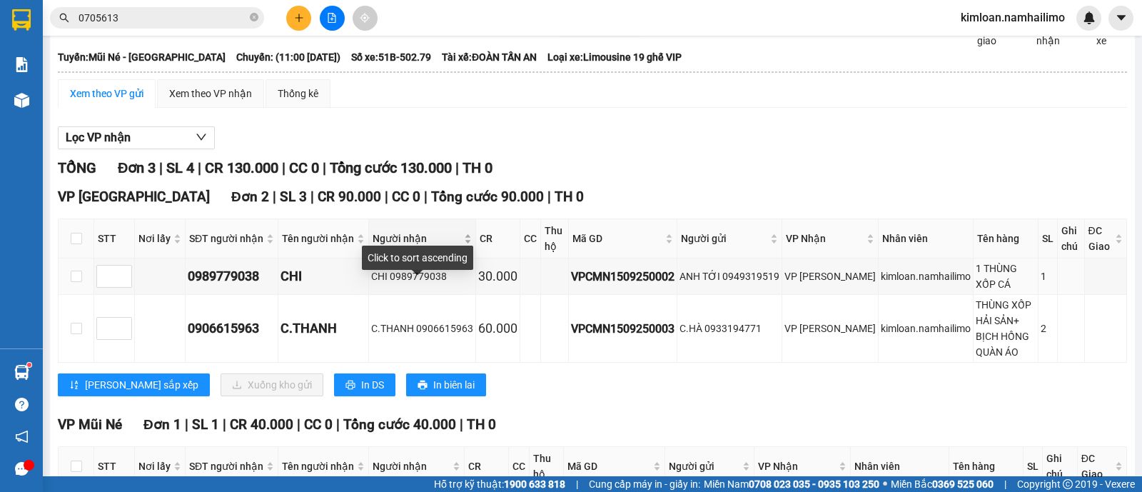
scroll to position [89, 0]
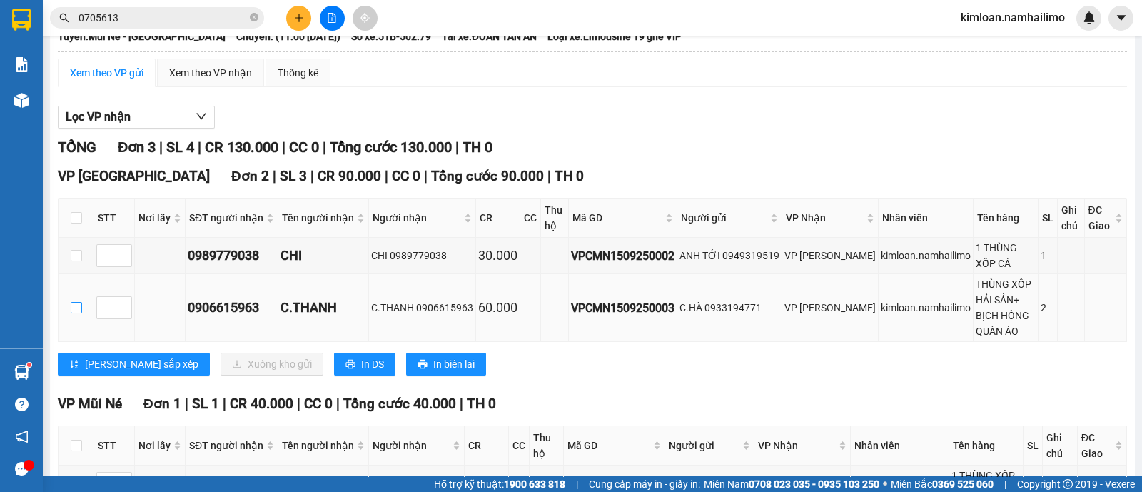
click at [79, 313] on input "checkbox" at bounding box center [76, 307] width 11 height 11
checkbox input "true"
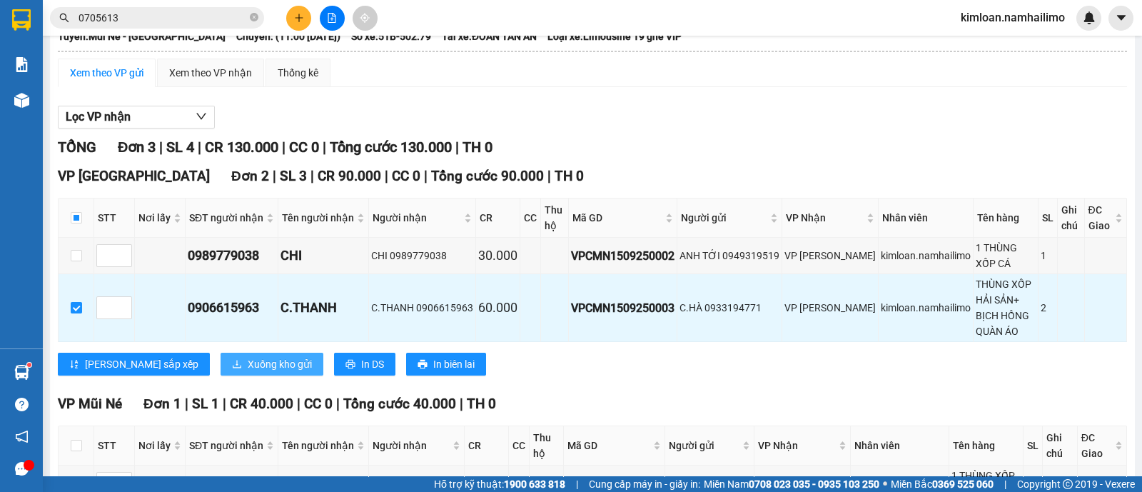
click at [248, 368] on span "Xuống kho gửi" at bounding box center [280, 364] width 64 height 16
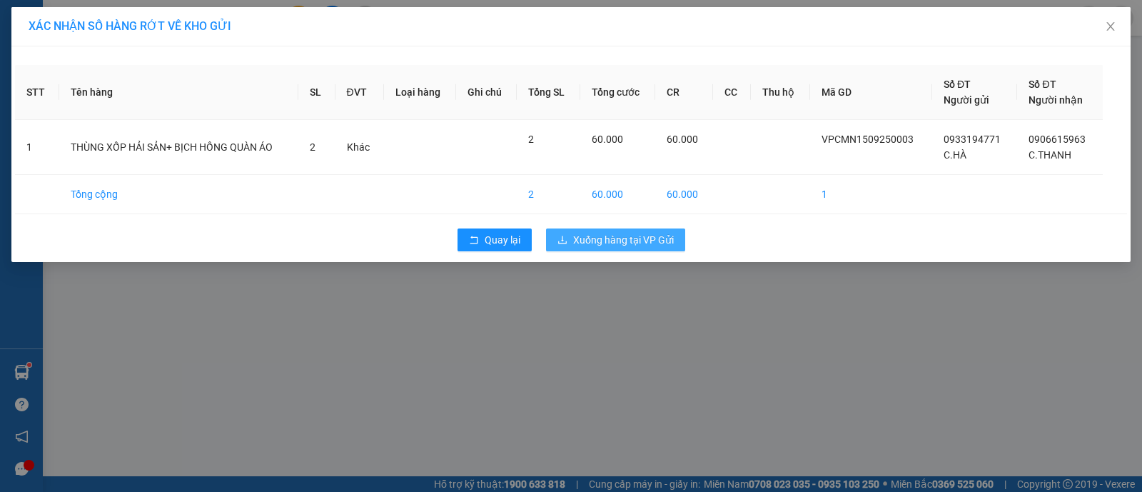
click at [572, 236] on button "Xuống hàng tại VP Gửi" at bounding box center [615, 239] width 139 height 23
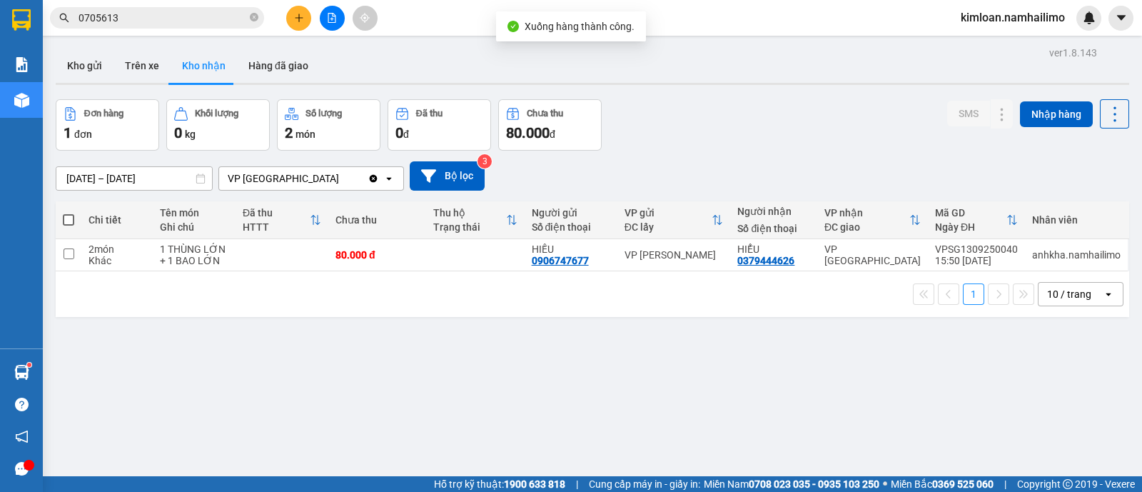
click at [218, 9] on span "0705613" at bounding box center [157, 17] width 214 height 21
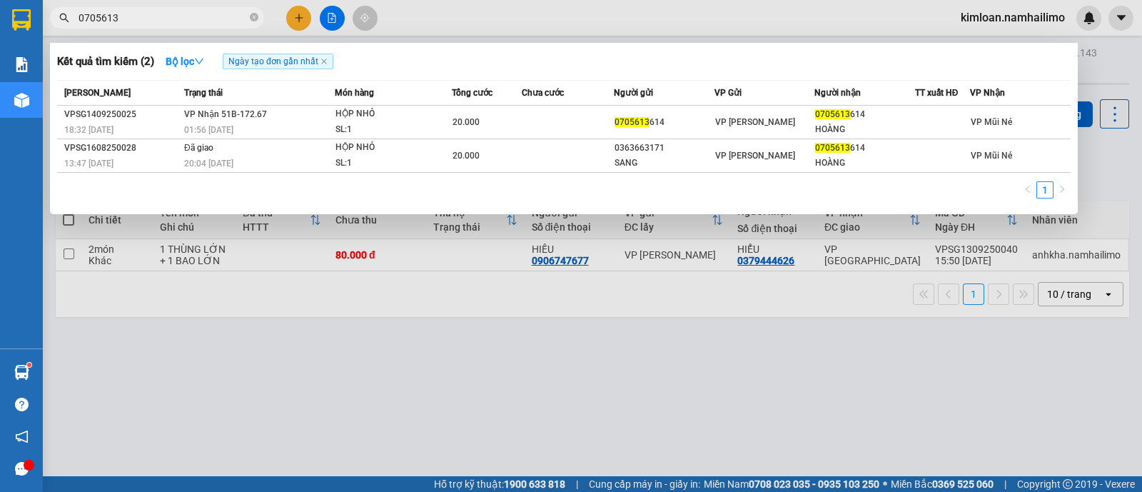
click at [333, 14] on div at bounding box center [571, 246] width 1142 height 492
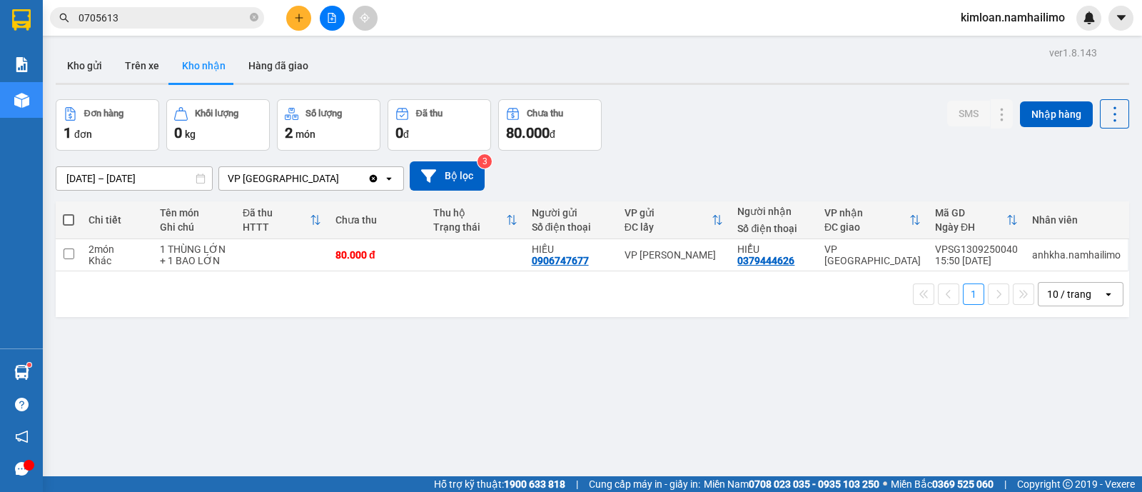
click at [329, 19] on icon "file-add" at bounding box center [332, 18] width 10 height 10
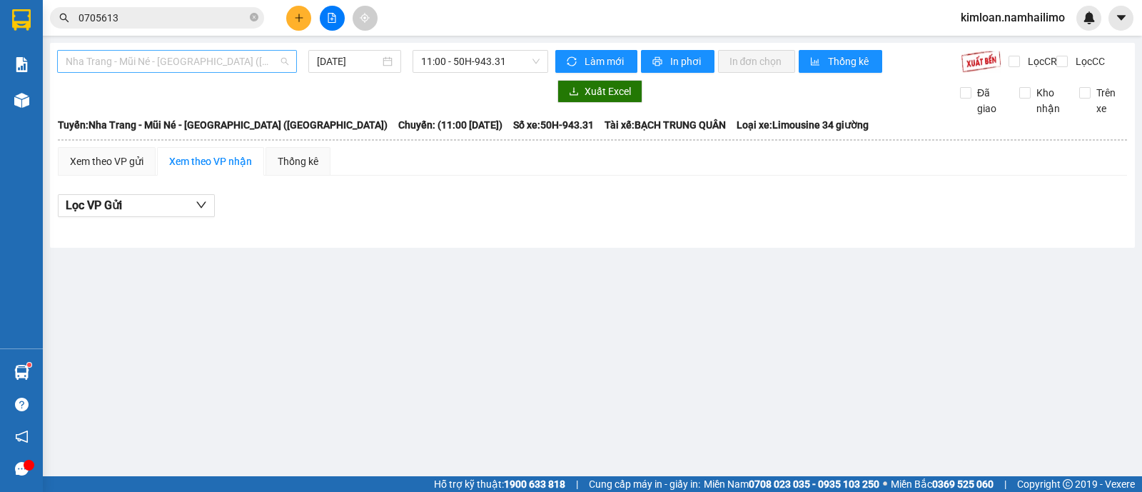
click at [171, 61] on span "Nha Trang - Mũi Né - [GEOGRAPHIC_DATA] ([GEOGRAPHIC_DATA])" at bounding box center [177, 61] width 223 height 21
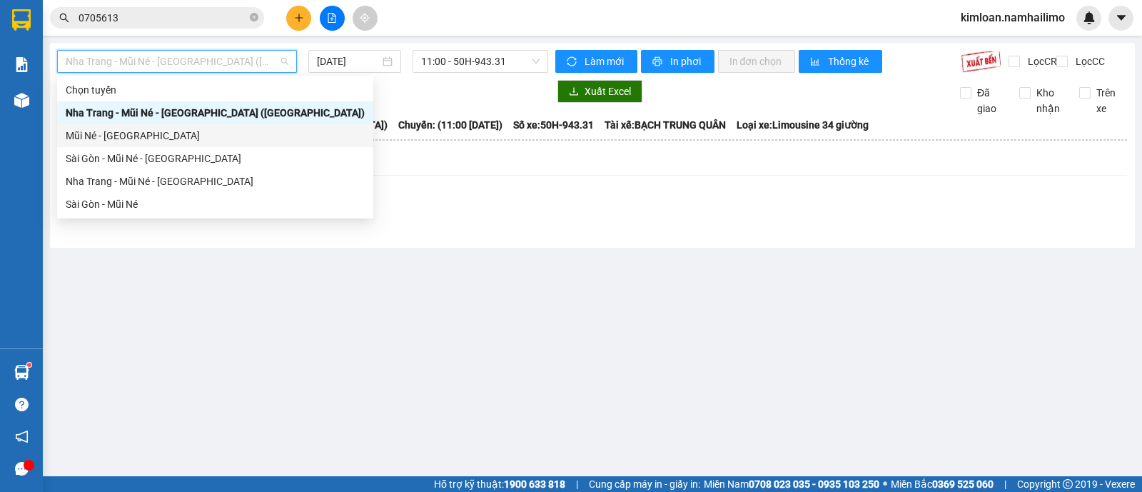
click at [129, 135] on div "Mũi Né - [GEOGRAPHIC_DATA]" at bounding box center [215, 136] width 299 height 16
type input "[DATE]"
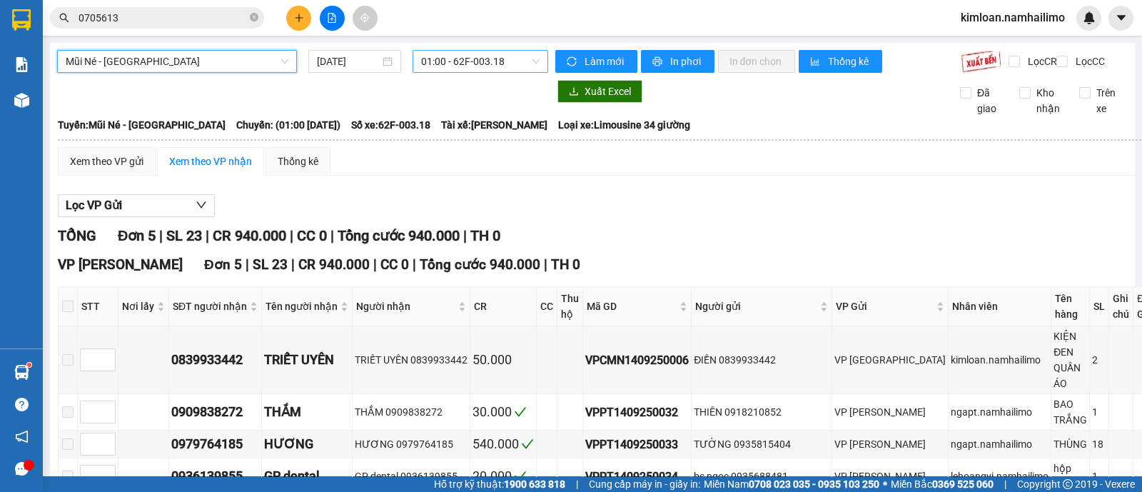
click at [480, 61] on span "01:00 - 62F-003.18" at bounding box center [480, 61] width 118 height 21
click at [478, 61] on span "01:00 - 62F-003.18" at bounding box center [480, 61] width 118 height 21
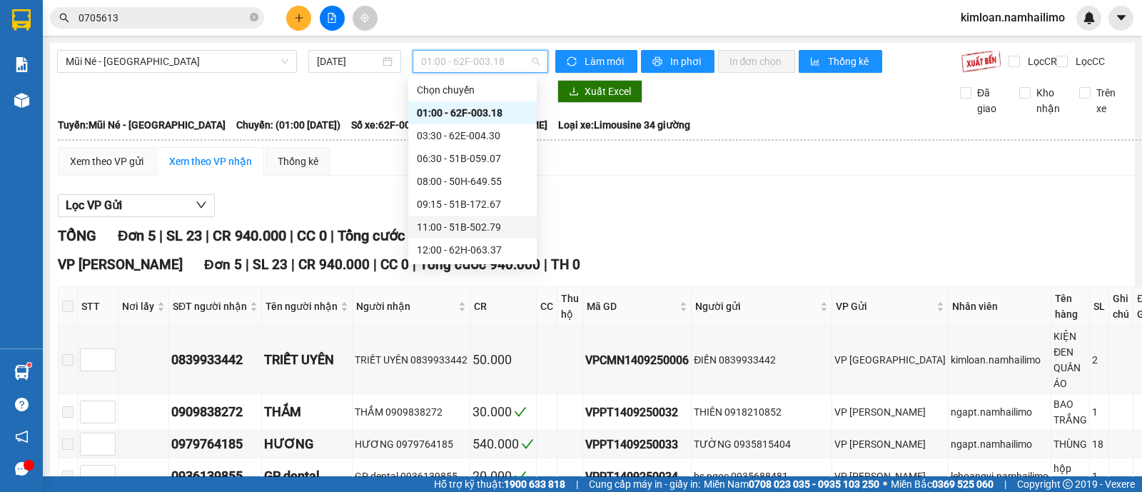
click at [437, 219] on div "11:00 - 51B-502.79" at bounding box center [472, 227] width 111 height 16
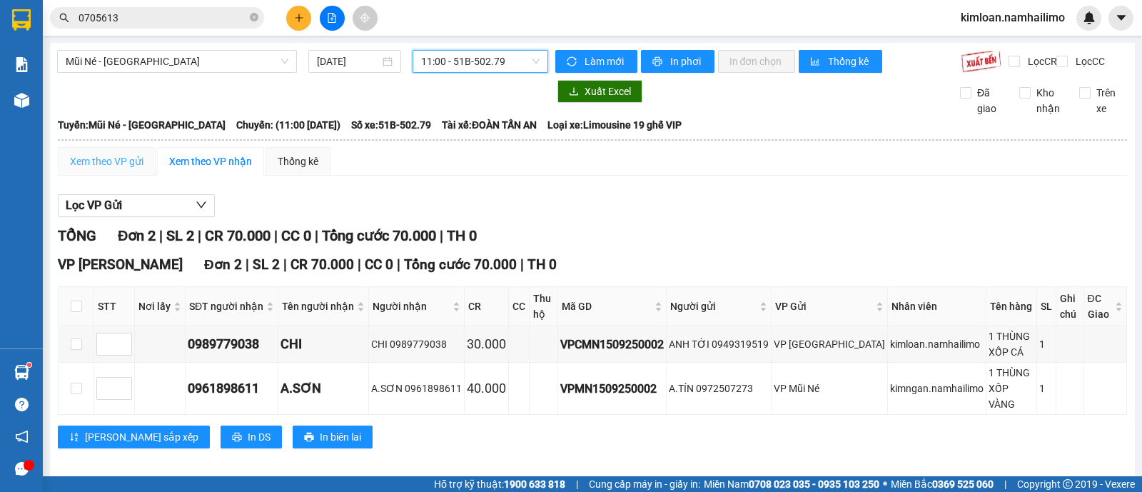
click at [107, 164] on div "Xem theo VP gửi" at bounding box center [107, 161] width 98 height 29
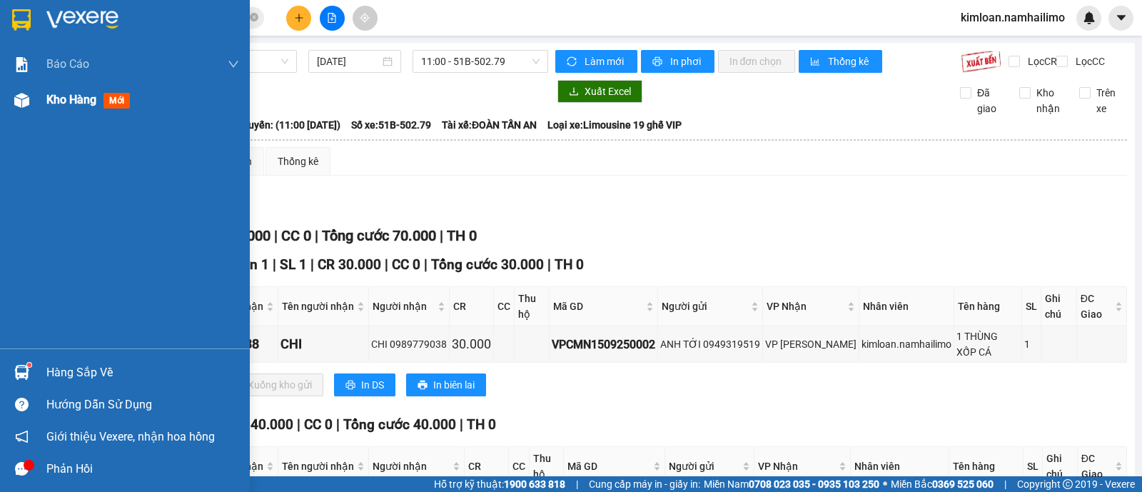
click at [96, 106] on span "Kho hàng" at bounding box center [71, 100] width 50 height 14
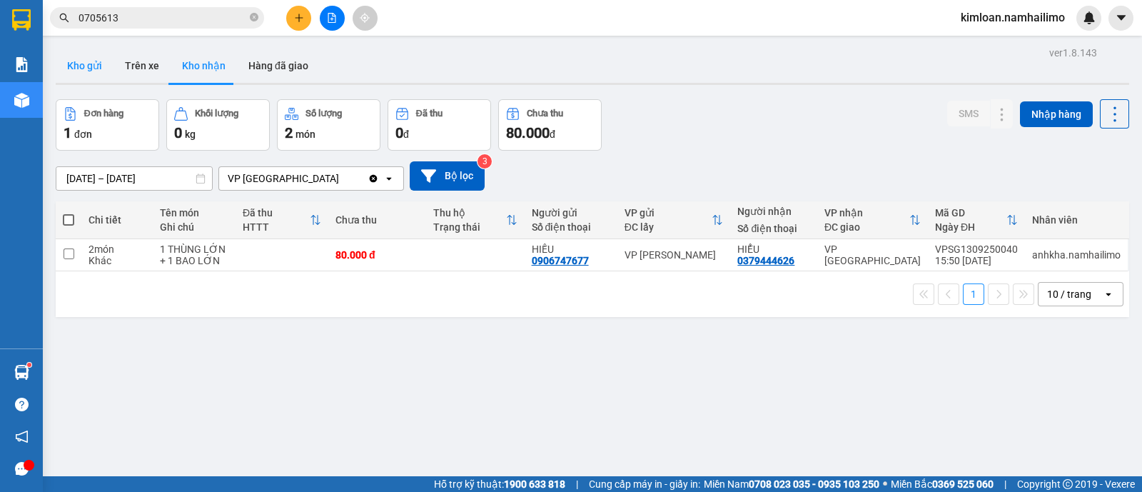
click at [100, 69] on button "Kho gửi" at bounding box center [85, 66] width 58 height 34
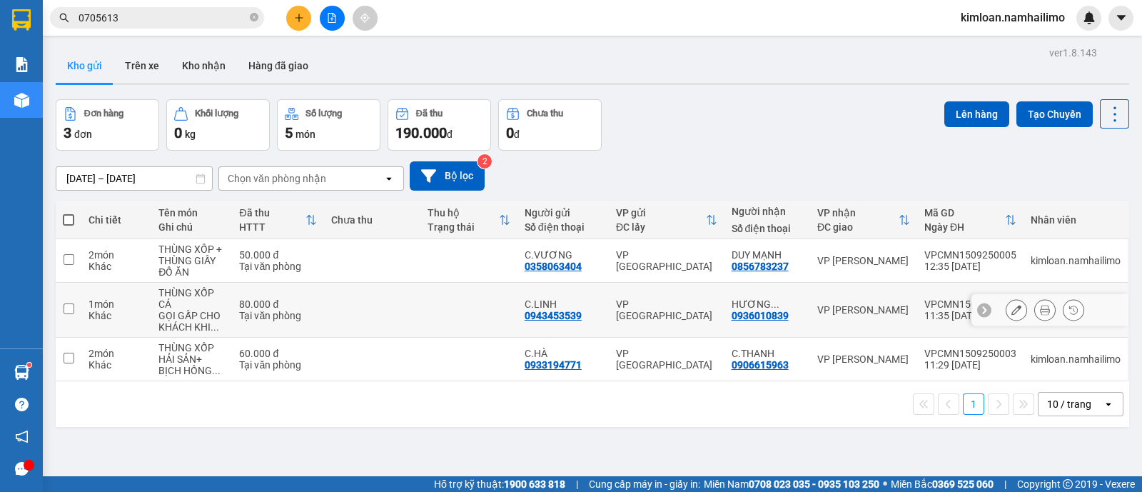
click at [79, 313] on td at bounding box center [69, 310] width 26 height 55
checkbox input "true"
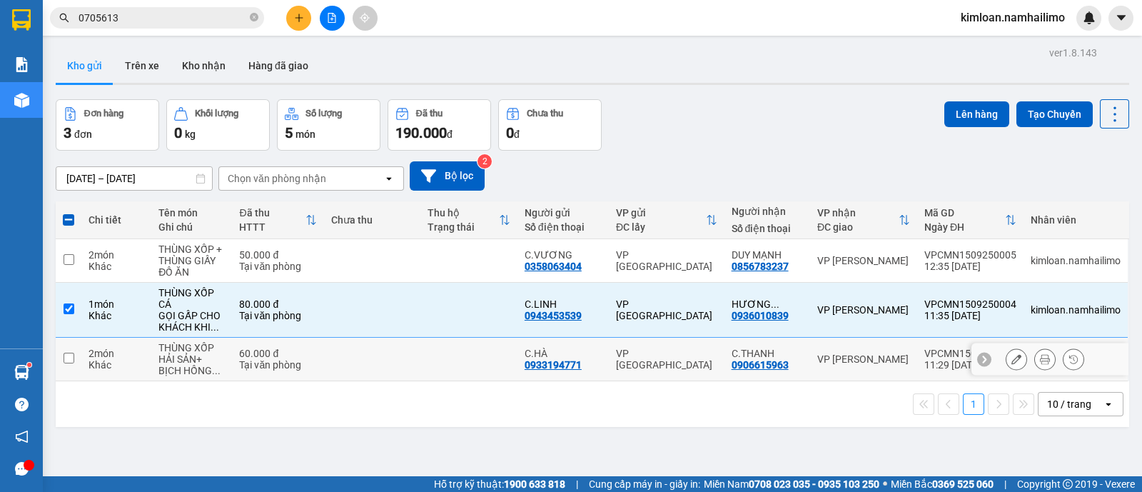
click at [69, 364] on td at bounding box center [69, 360] width 26 height 44
checkbox input "true"
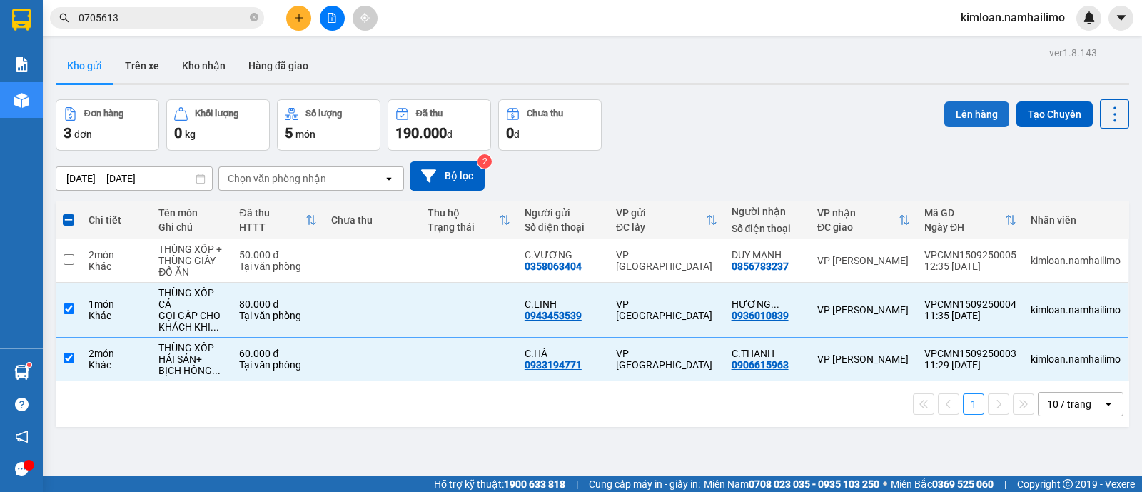
click at [967, 114] on button "Lên hàng" at bounding box center [977, 114] width 65 height 26
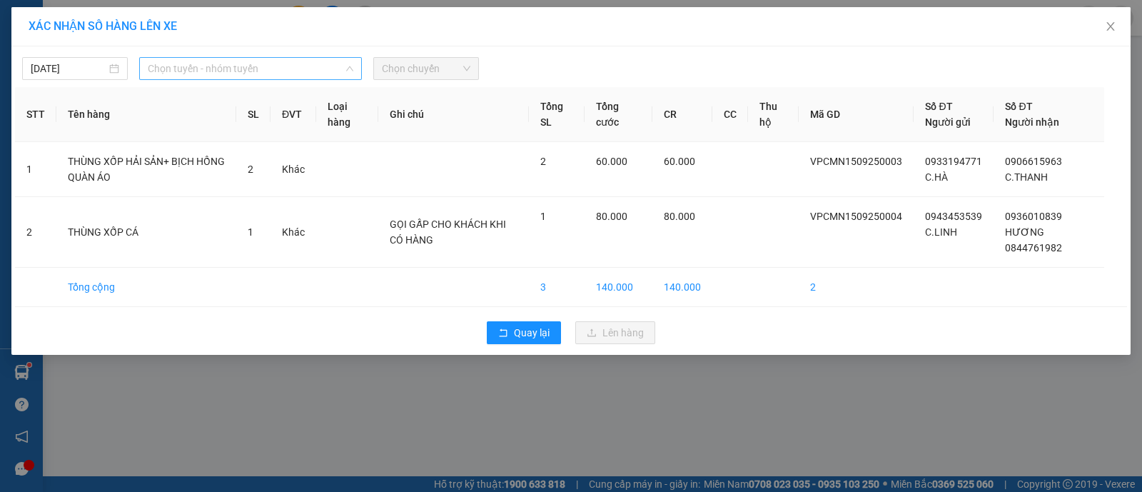
click at [282, 64] on span "Chọn tuyến - nhóm tuyến" at bounding box center [251, 68] width 206 height 21
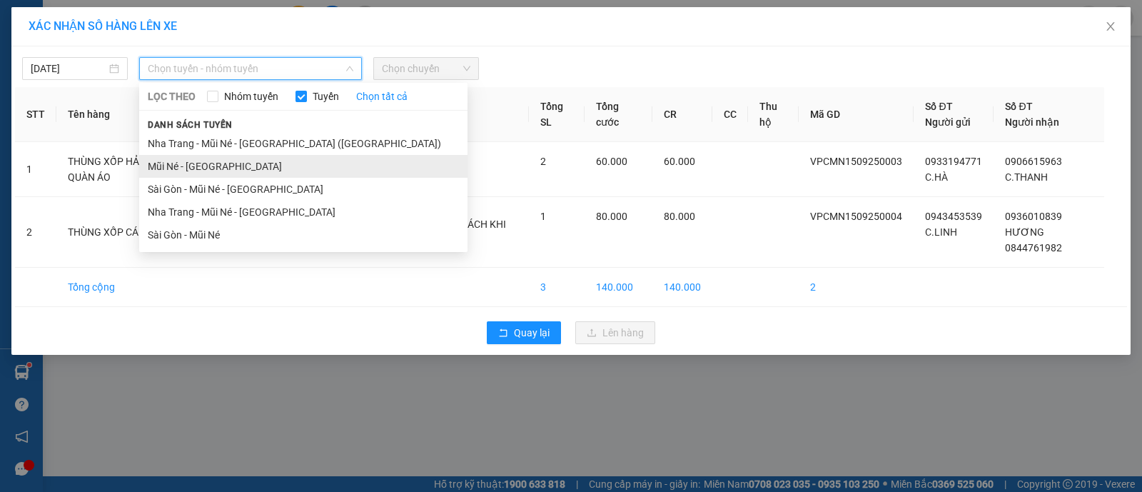
click at [216, 164] on li "Mũi Né - [GEOGRAPHIC_DATA]" at bounding box center [303, 166] width 328 height 23
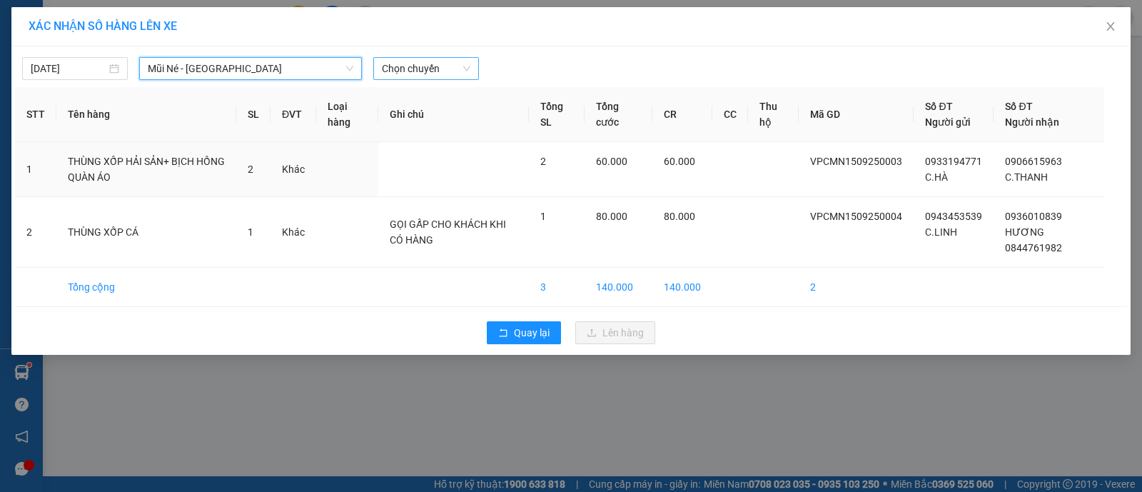
click at [451, 65] on span "Chọn chuyến" at bounding box center [426, 68] width 89 height 21
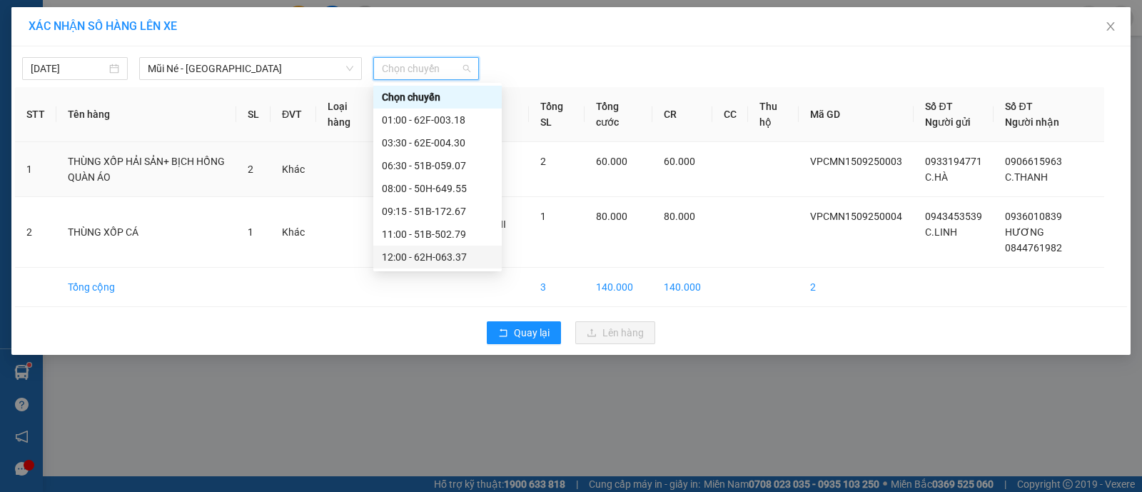
click at [411, 263] on div "12:00 - 62H-063.37" at bounding box center [437, 257] width 111 height 16
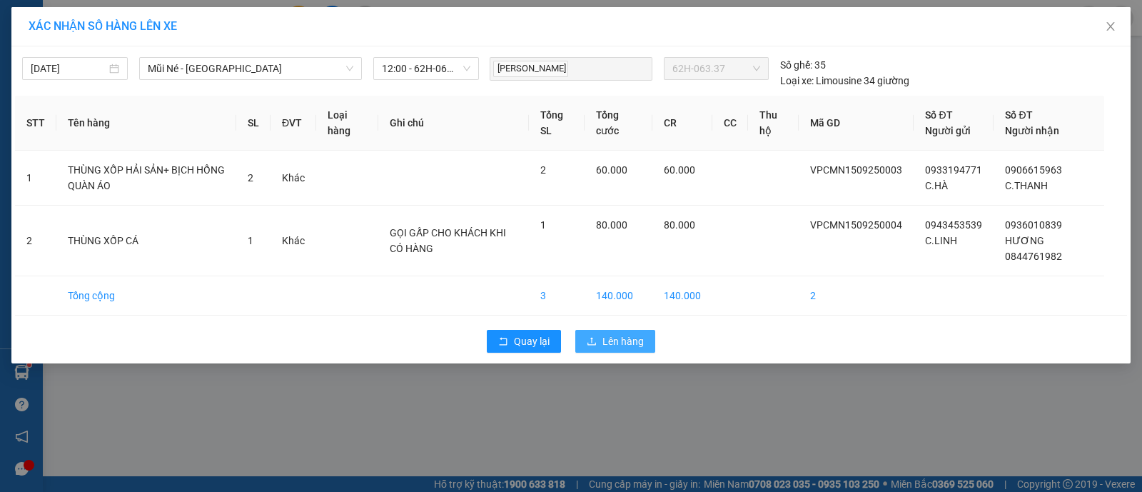
click at [643, 347] on span "Lên hàng" at bounding box center [623, 341] width 41 height 16
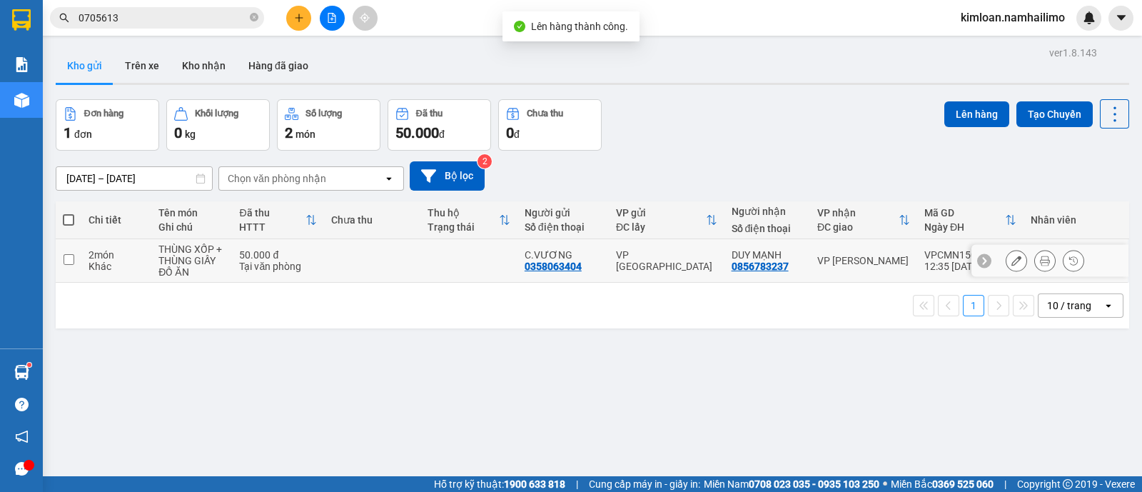
click at [124, 246] on td "2 món Khác" at bounding box center [116, 261] width 70 height 44
checkbox input "true"
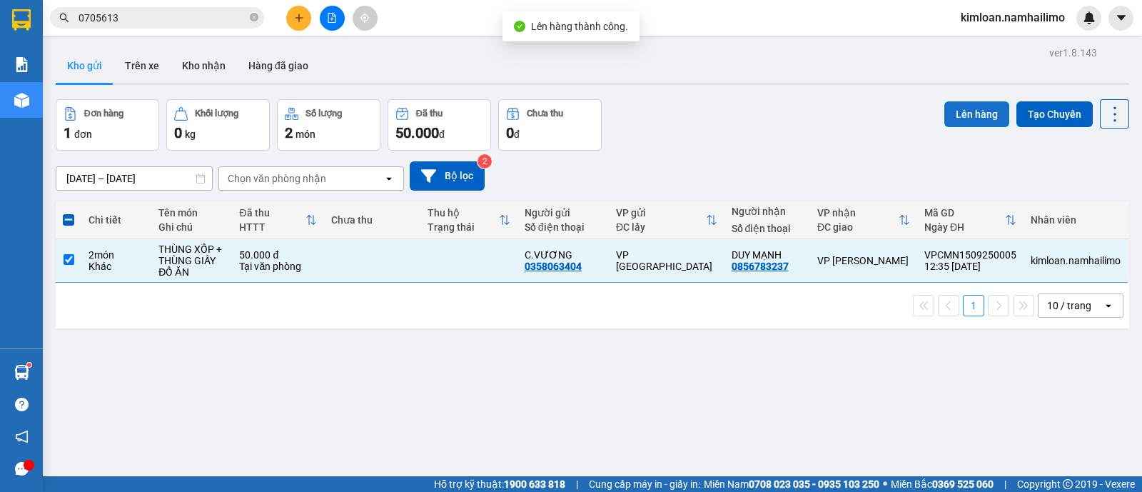
click at [950, 114] on button "Lên hàng" at bounding box center [977, 114] width 65 height 26
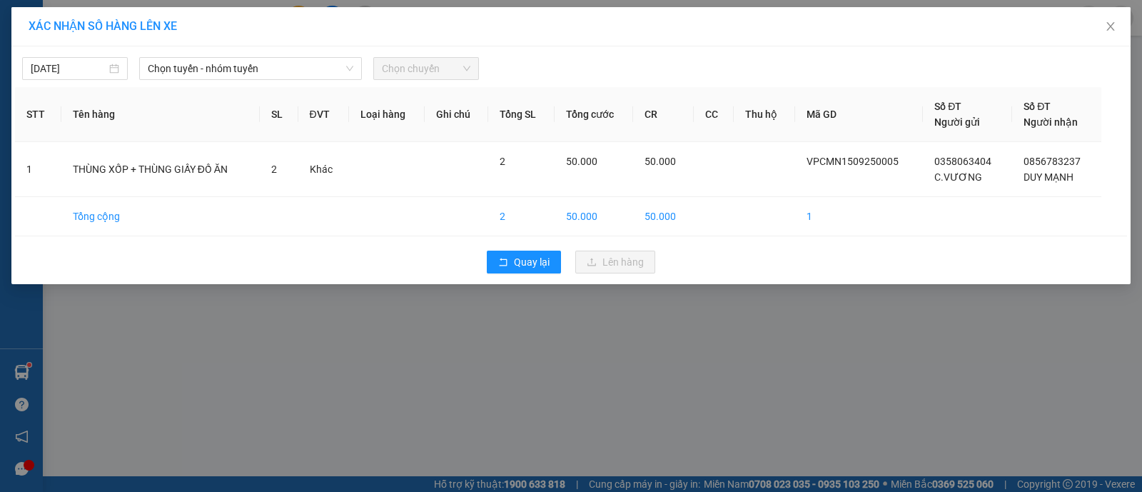
click at [403, 73] on span "Chọn chuyến" at bounding box center [426, 68] width 89 height 21
click at [331, 60] on span "Chọn tuyến - nhóm tuyến" at bounding box center [251, 68] width 206 height 21
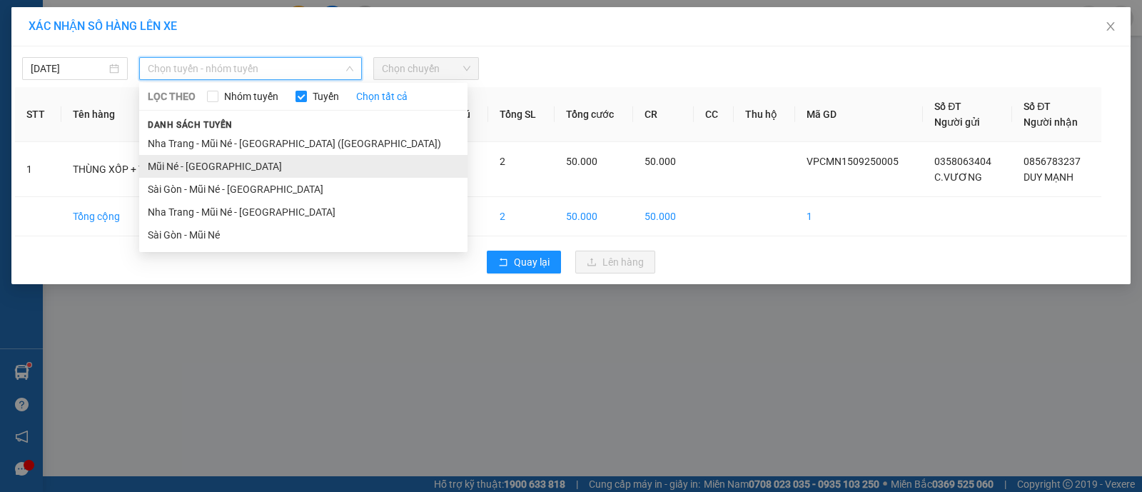
click at [265, 169] on li "Mũi Né - [GEOGRAPHIC_DATA]" at bounding box center [303, 166] width 328 height 23
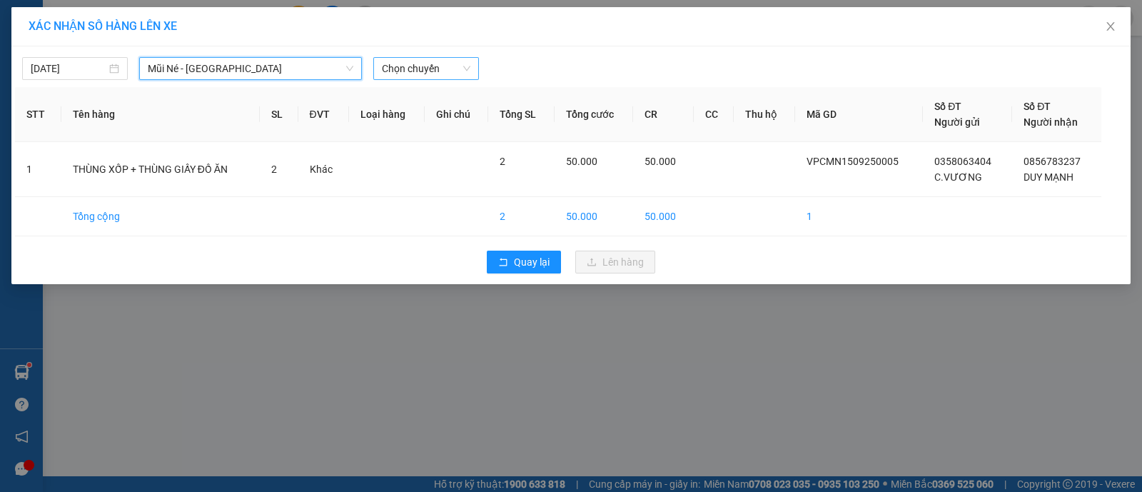
click at [450, 62] on span "Chọn chuyến" at bounding box center [426, 68] width 89 height 21
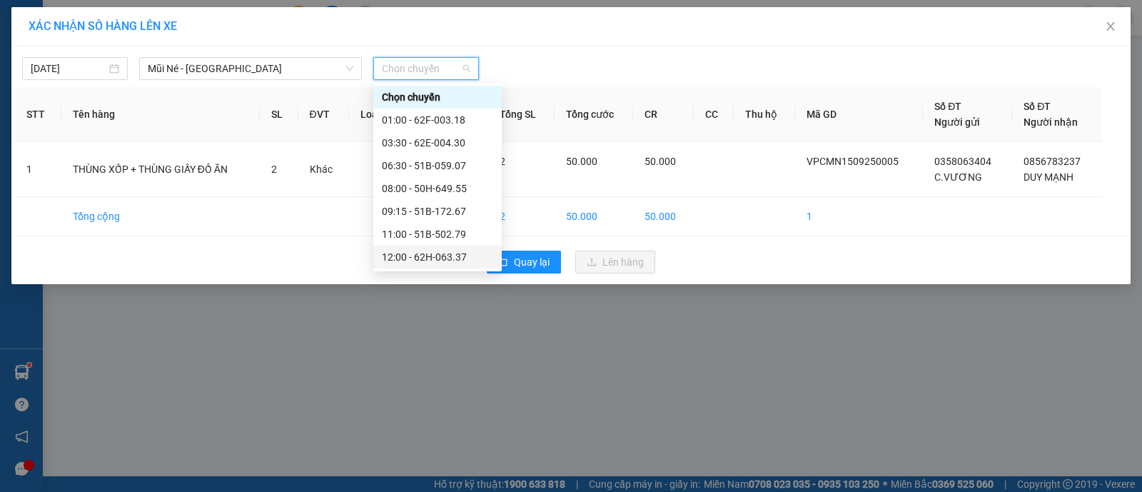
scroll to position [89, 0]
click at [446, 186] on div "13:00 - 50H-638.28" at bounding box center [437, 192] width 111 height 16
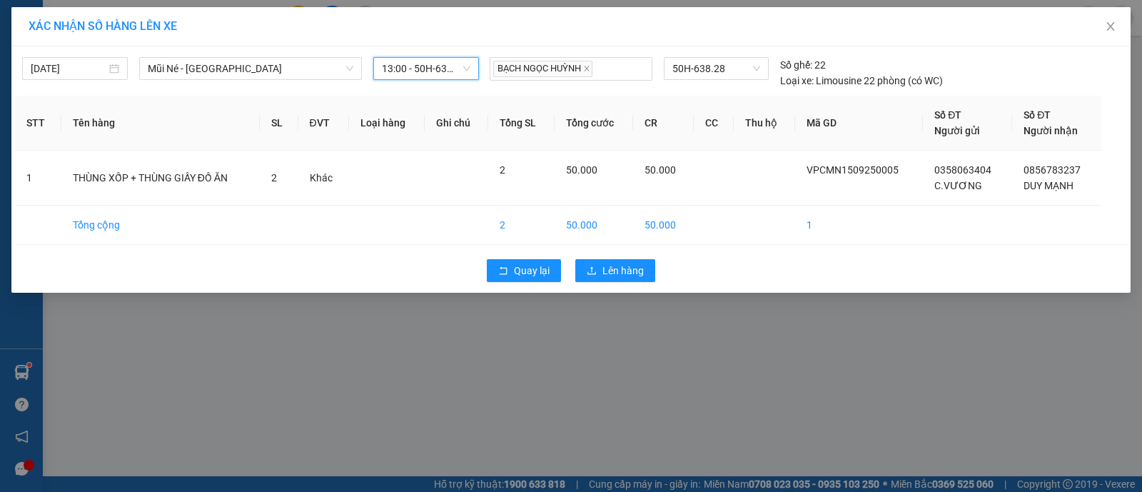
click at [628, 284] on div "Quay lại Lên hàng" at bounding box center [571, 270] width 1112 height 37
click at [631, 276] on span "Lên hàng" at bounding box center [623, 271] width 41 height 16
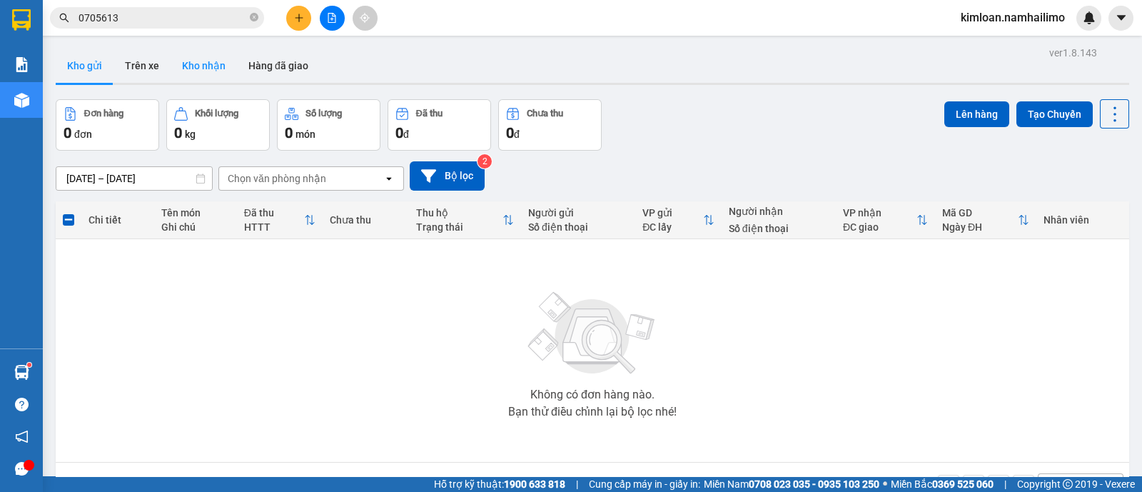
click at [209, 65] on button "Kho nhận" at bounding box center [204, 66] width 66 height 34
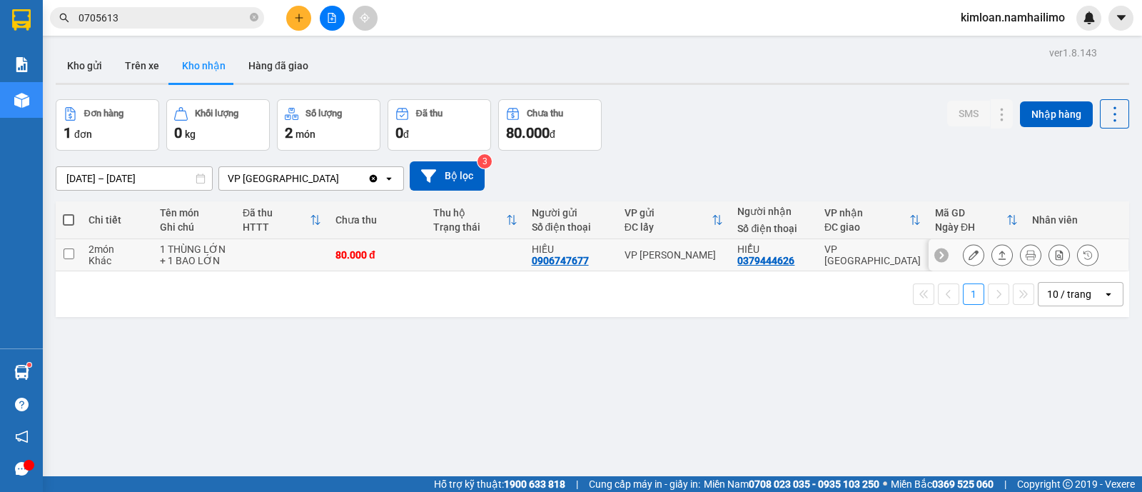
click at [74, 251] on td at bounding box center [69, 255] width 26 height 32
checkbox input "true"
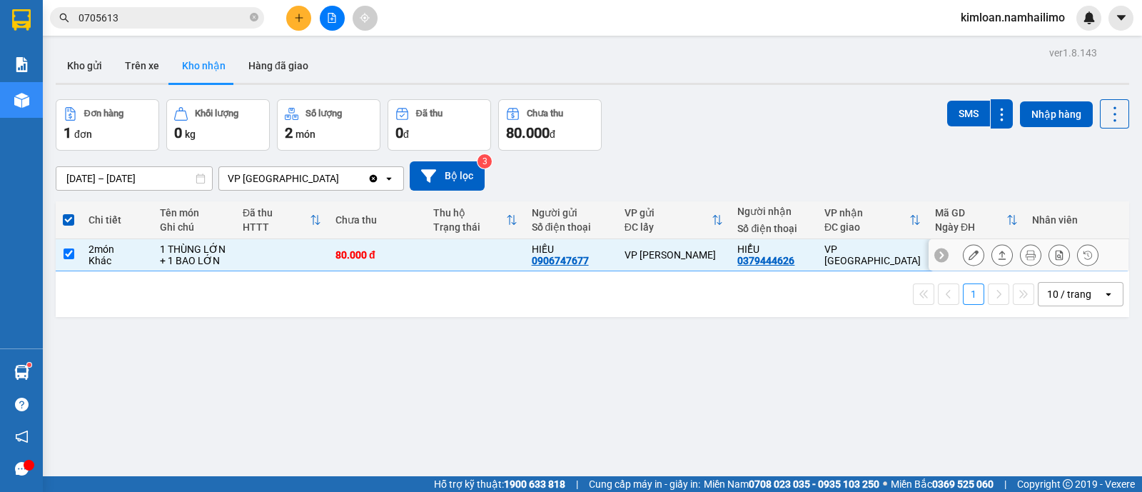
click at [969, 258] on icon at bounding box center [974, 255] width 10 height 10
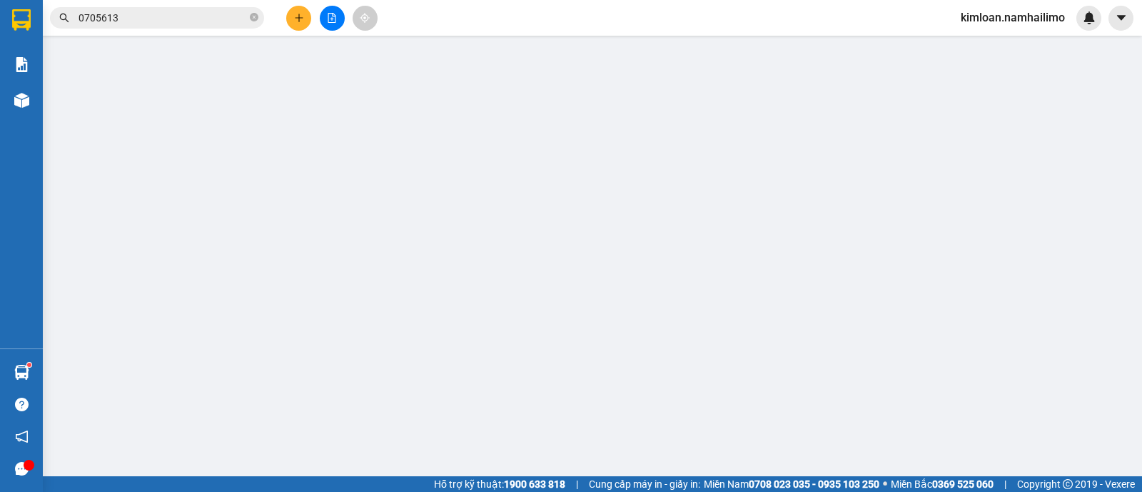
type input "0906747677"
type input "HIẾU"
type input "0379444626"
type input "HIỂU"
type input "80.000"
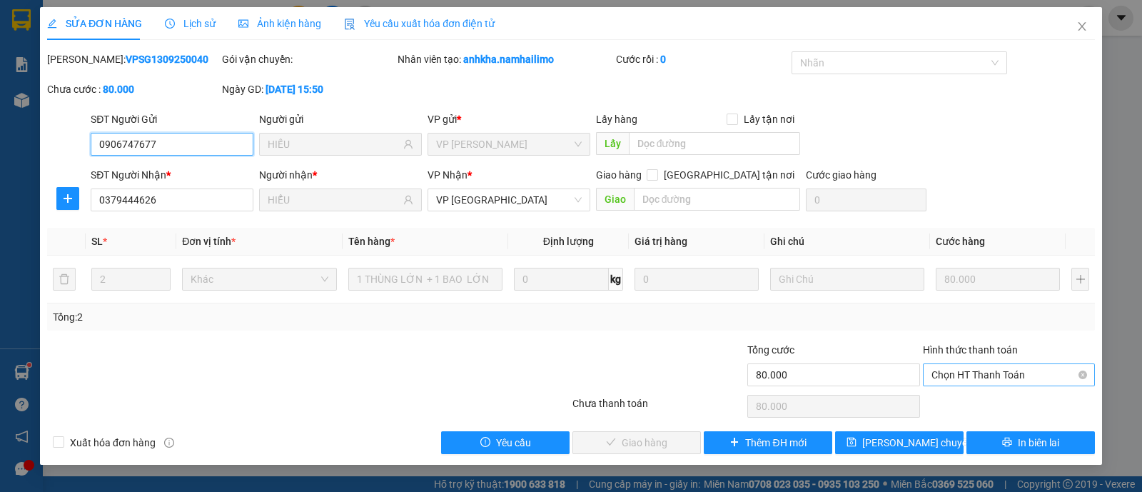
click at [960, 371] on span "Chọn HT Thanh Toán" at bounding box center [1009, 374] width 155 height 21
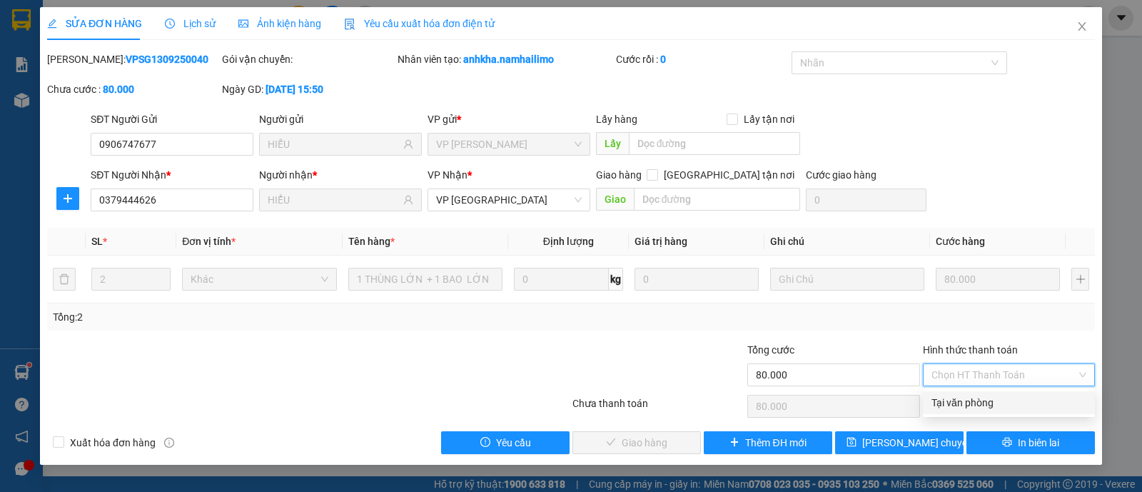
click at [950, 412] on div "Tại văn phòng" at bounding box center [1009, 402] width 172 height 23
type input "0"
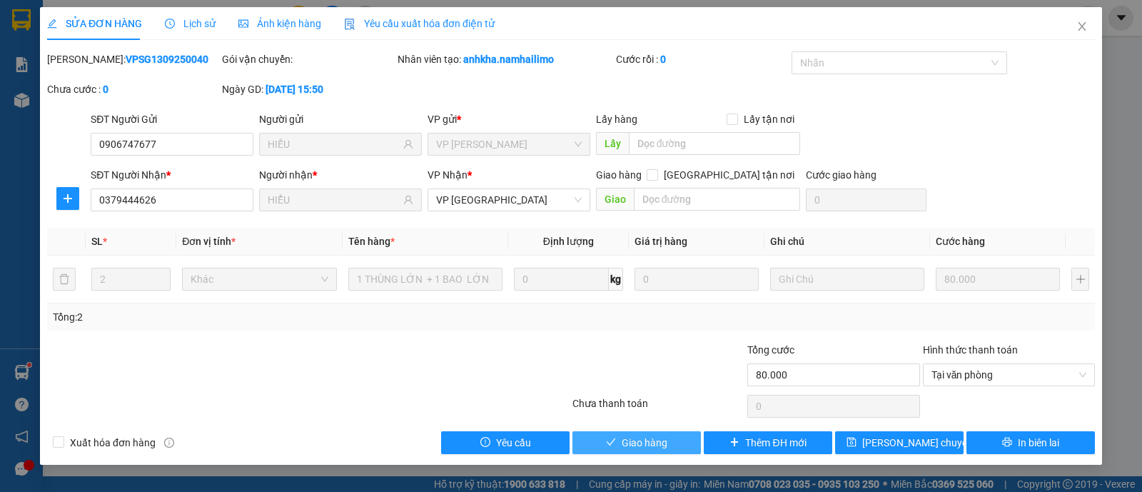
click at [680, 433] on button "Giao hàng" at bounding box center [637, 442] width 129 height 23
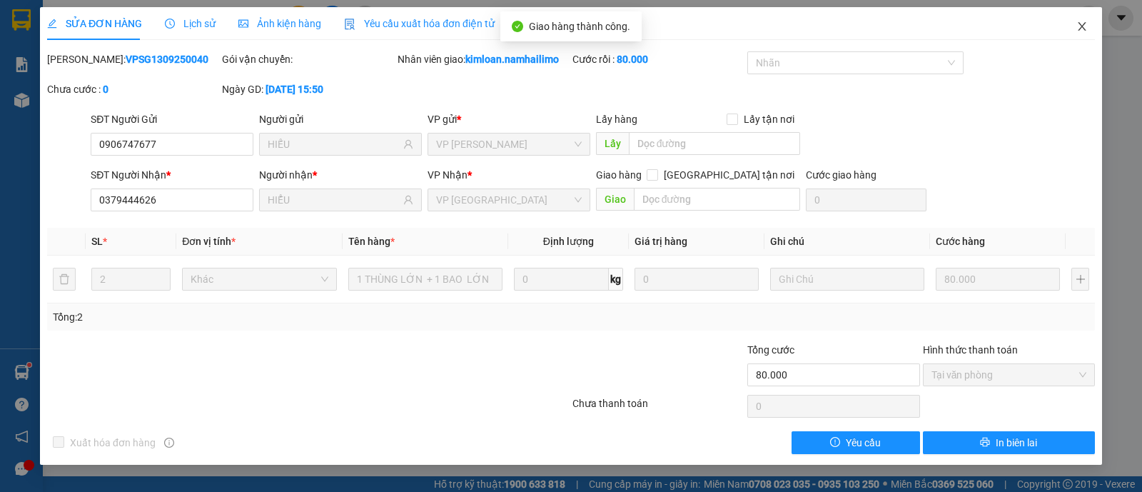
click at [1078, 27] on icon "close" at bounding box center [1082, 26] width 11 height 11
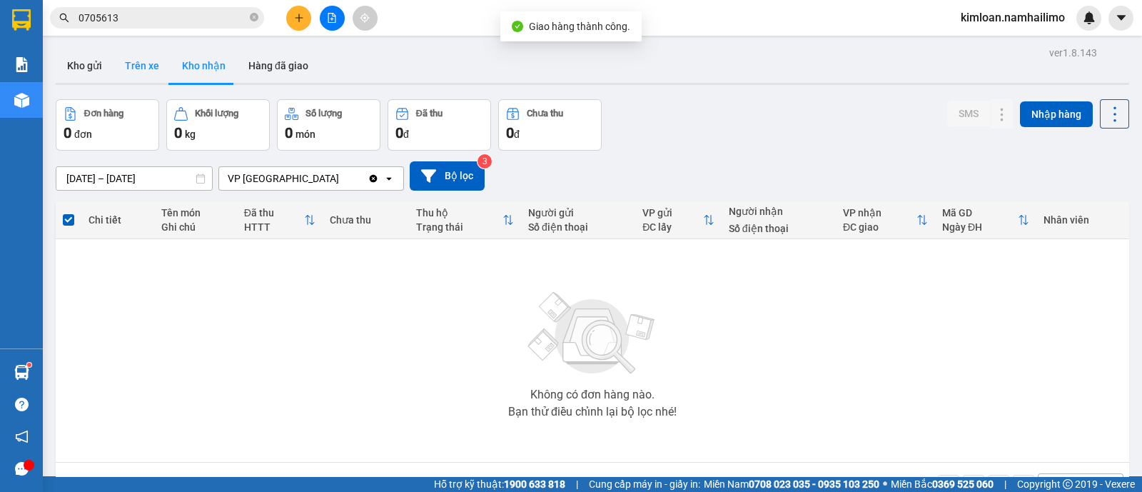
click at [131, 64] on button "Trên xe" at bounding box center [142, 66] width 57 height 34
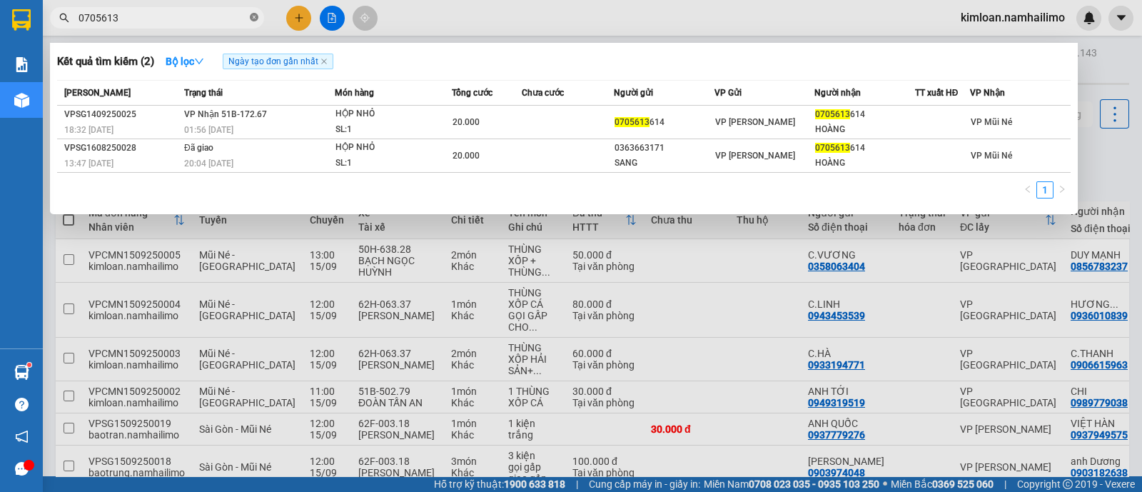
click at [255, 16] on icon "close-circle" at bounding box center [254, 17] width 9 height 9
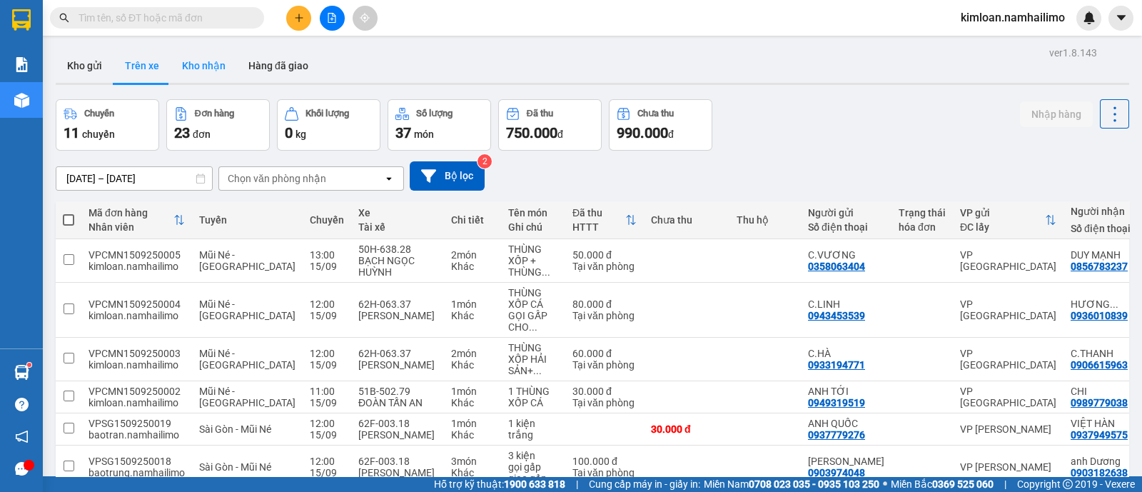
click at [186, 61] on button "Kho nhận" at bounding box center [204, 66] width 66 height 34
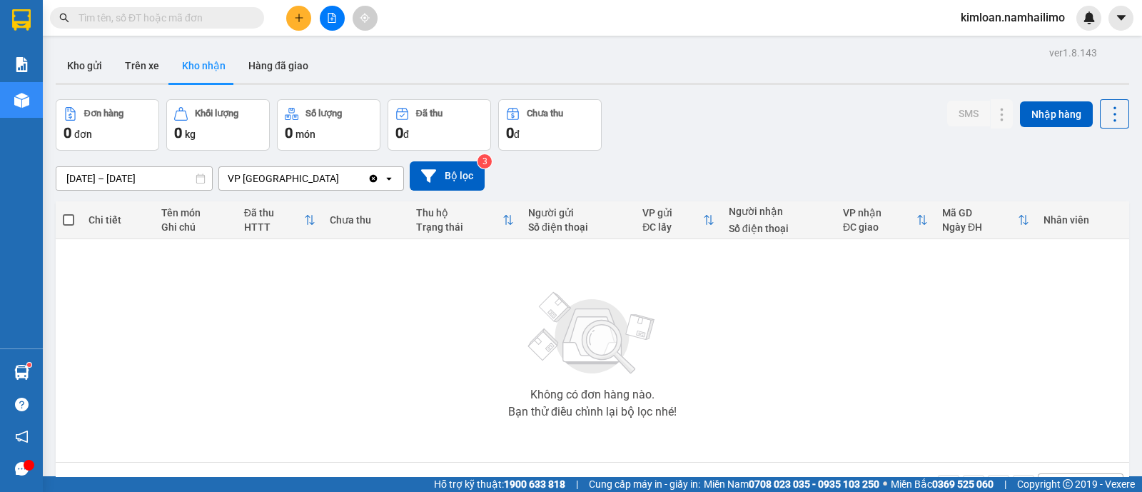
drag, startPoint x: 160, startPoint y: 51, endPoint x: 169, endPoint y: 51, distance: 9.3
click at [160, 51] on button "Trên xe" at bounding box center [142, 66] width 57 height 34
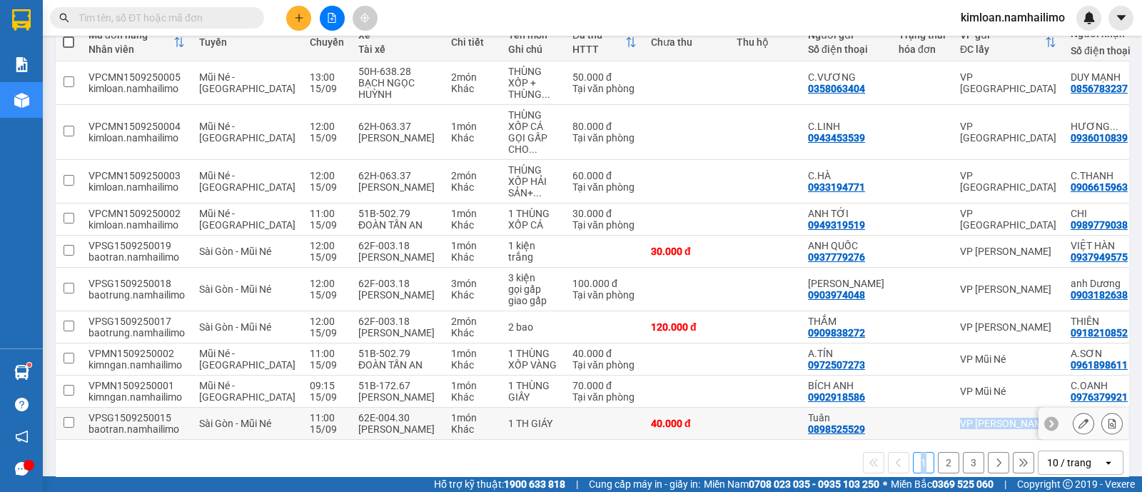
scroll to position [236, 0]
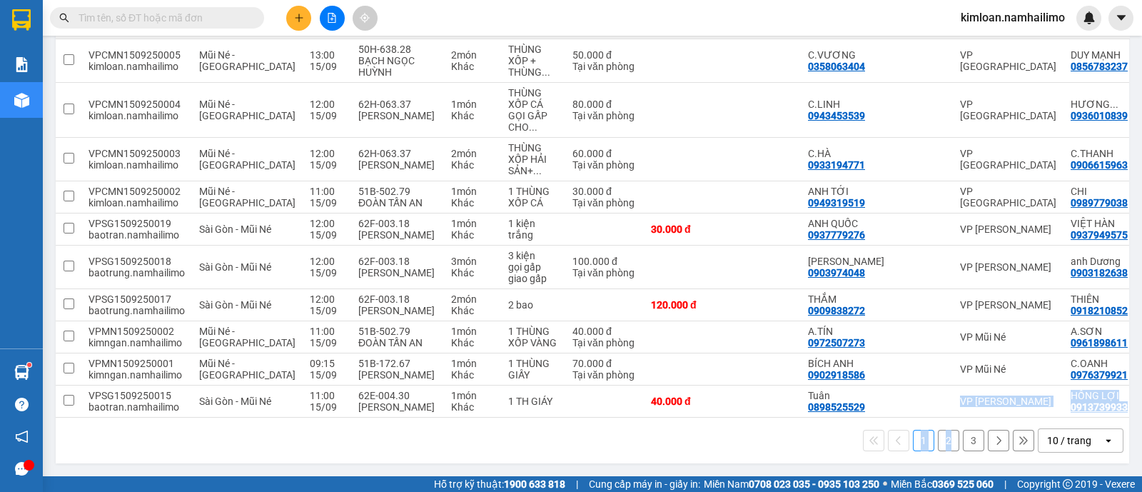
drag, startPoint x: 814, startPoint y: 471, endPoint x: 938, endPoint y: 473, distance: 124.3
click at [938, 473] on main "ver 1.8.143 Kho gửi Trên xe Kho nhận Hàng đã giao Chuyến 11 chuyến Đơn hàng 23 …" at bounding box center [571, 238] width 1142 height 476
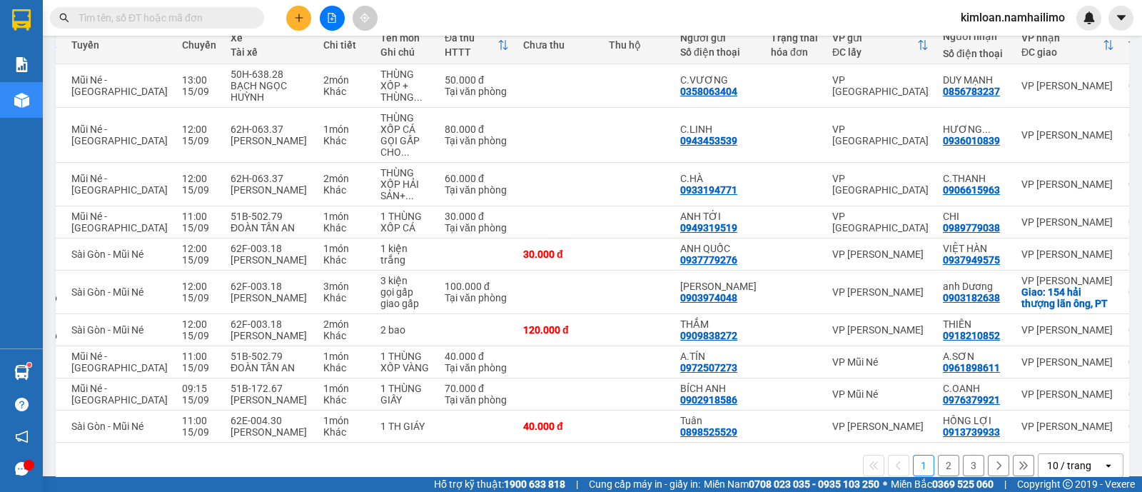
scroll to position [147, 0]
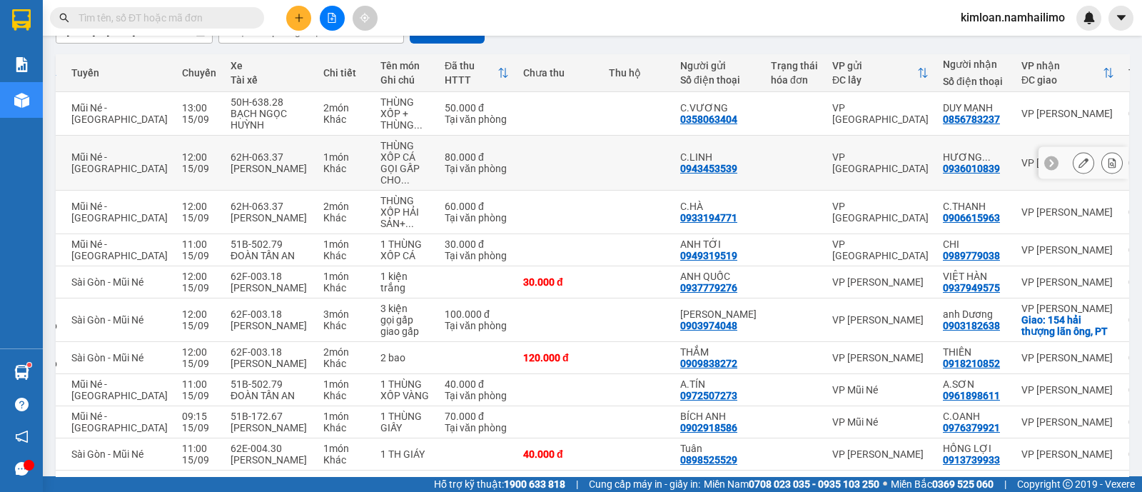
drag, startPoint x: 894, startPoint y: 164, endPoint x: 913, endPoint y: 169, distance: 20.1
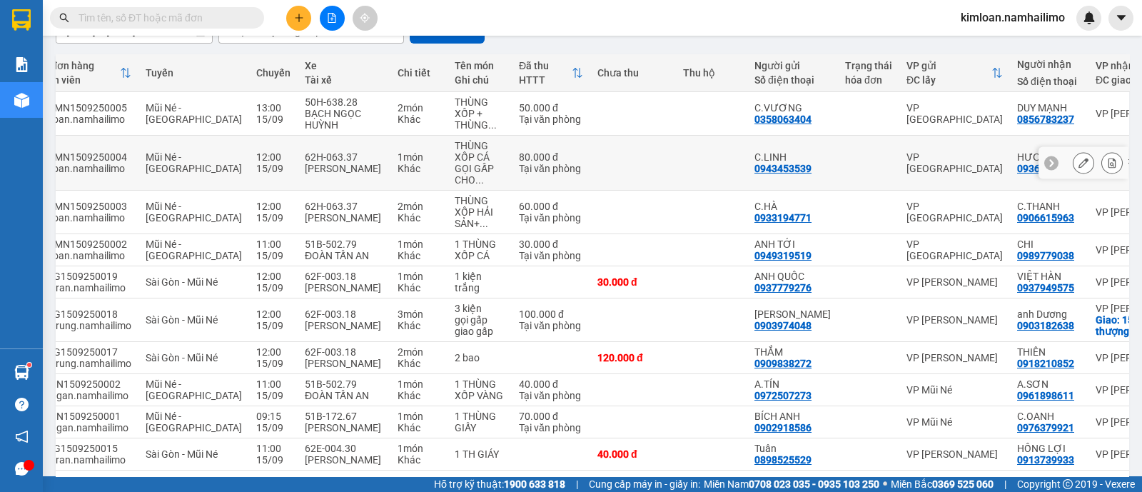
scroll to position [177, 0]
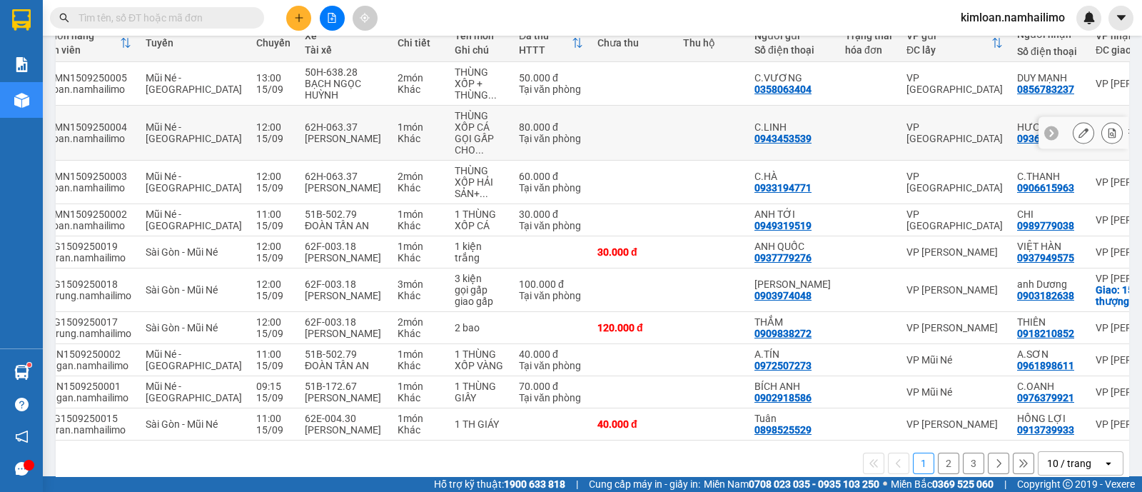
click at [1018, 140] on div "0936010839" at bounding box center [1046, 138] width 57 height 11
copy div "0936010839"
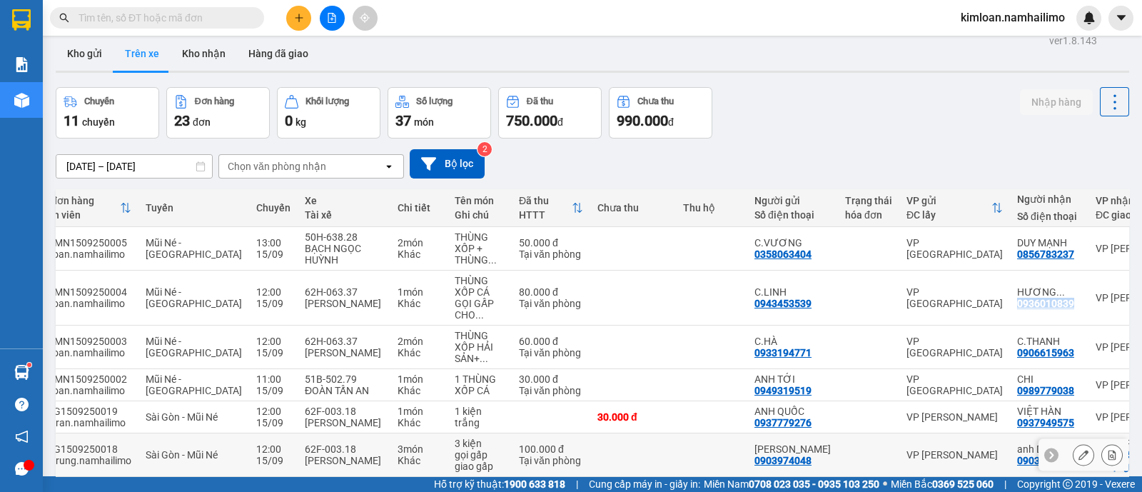
scroll to position [0, 0]
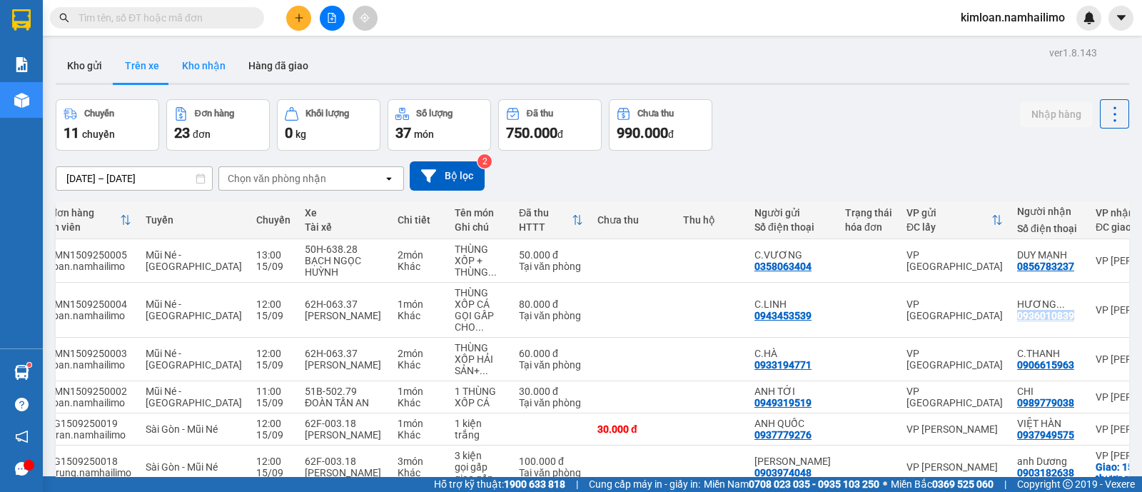
click at [208, 56] on button "Kho nhận" at bounding box center [204, 66] width 66 height 34
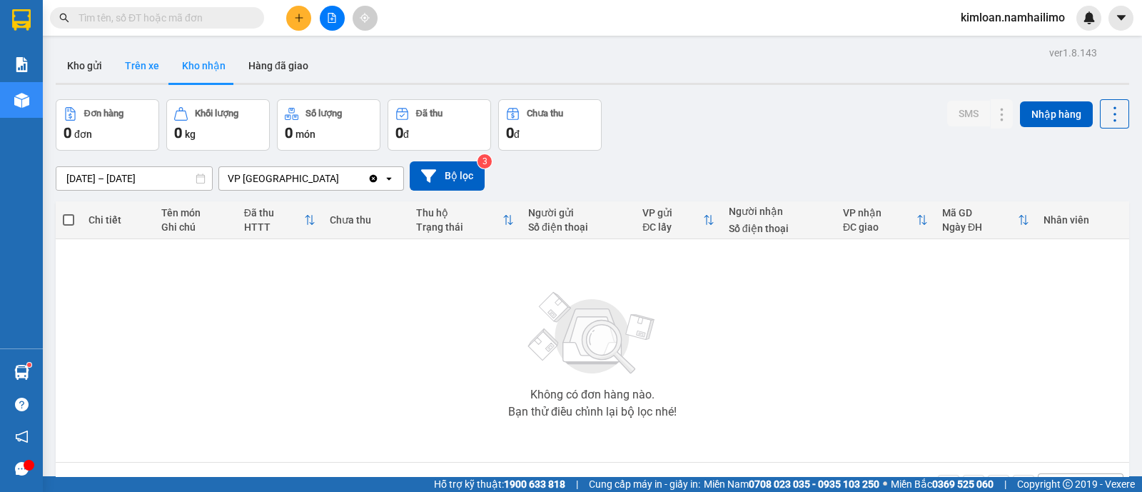
click at [139, 59] on button "Trên xe" at bounding box center [142, 66] width 57 height 34
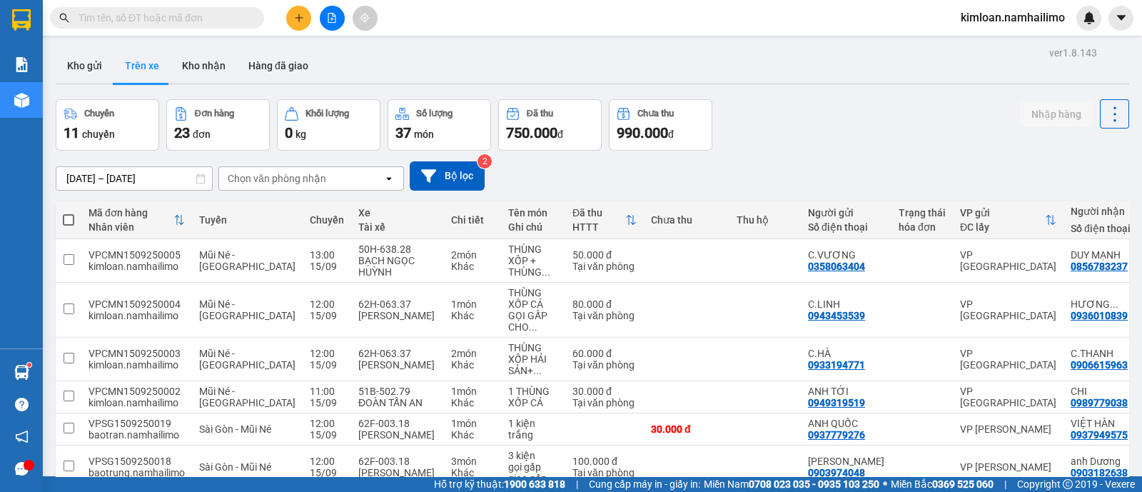
click at [282, 181] on div "Chọn văn phòng nhận" at bounding box center [277, 178] width 99 height 14
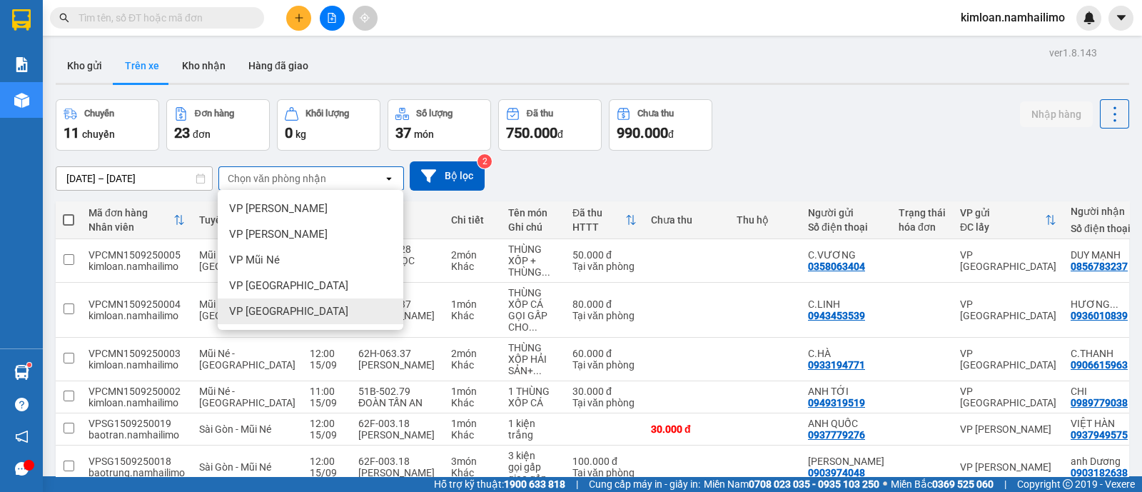
click at [310, 318] on div "VP [GEOGRAPHIC_DATA]" at bounding box center [311, 311] width 186 height 26
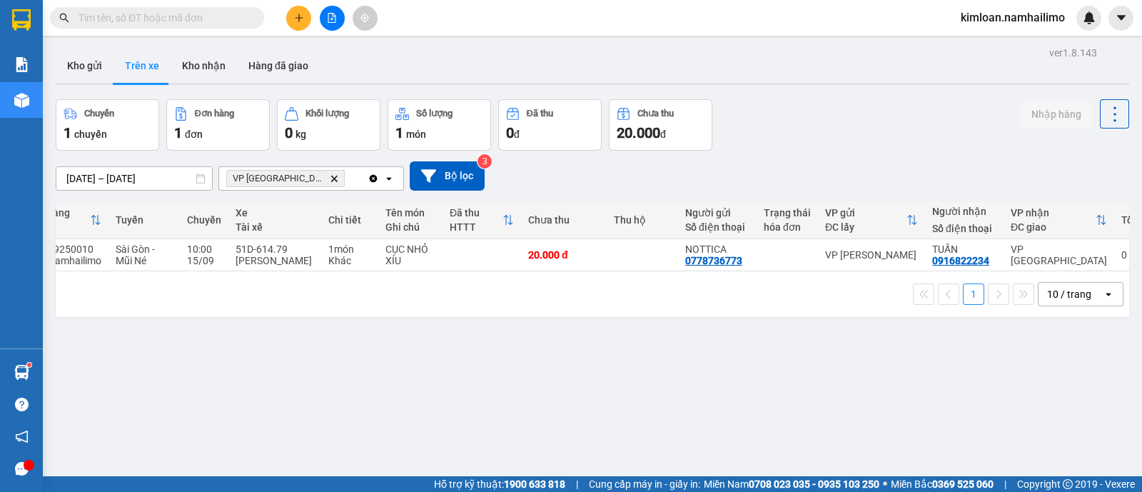
scroll to position [0, 91]
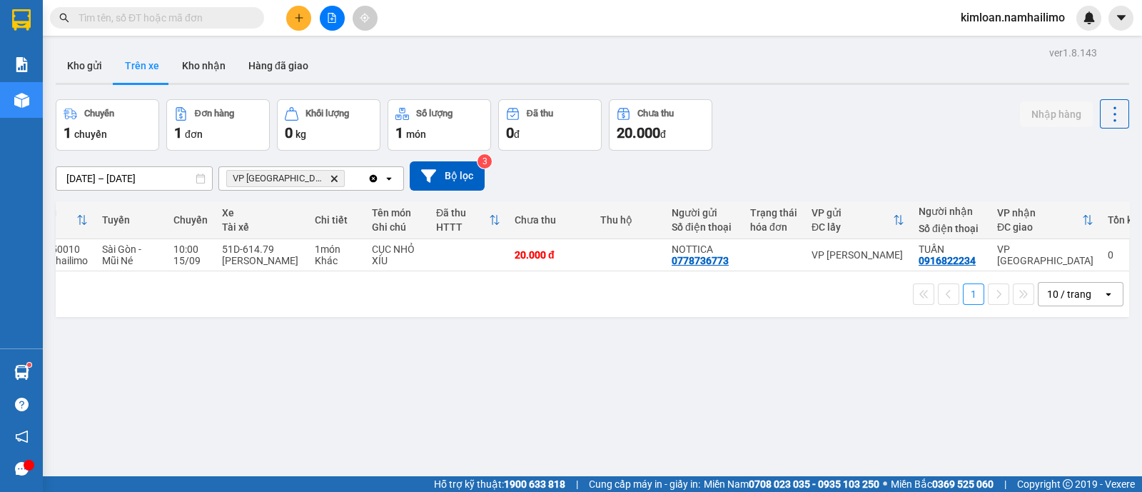
click at [461, 355] on div "ver 1.8.143 Kho gửi Trên xe Kho nhận Hàng đã giao Chuyến 1 chuyến Đơn hàng 1 đơ…" at bounding box center [592, 289] width 1085 height 492
click at [236, 381] on div "ver 1.8.143 Kho gửi Trên xe Kho nhận Hàng đã giao Chuyến 1 chuyến Đơn hàng 1 đơ…" at bounding box center [592, 289] width 1085 height 492
